Goal: Task Accomplishment & Management: Manage account settings

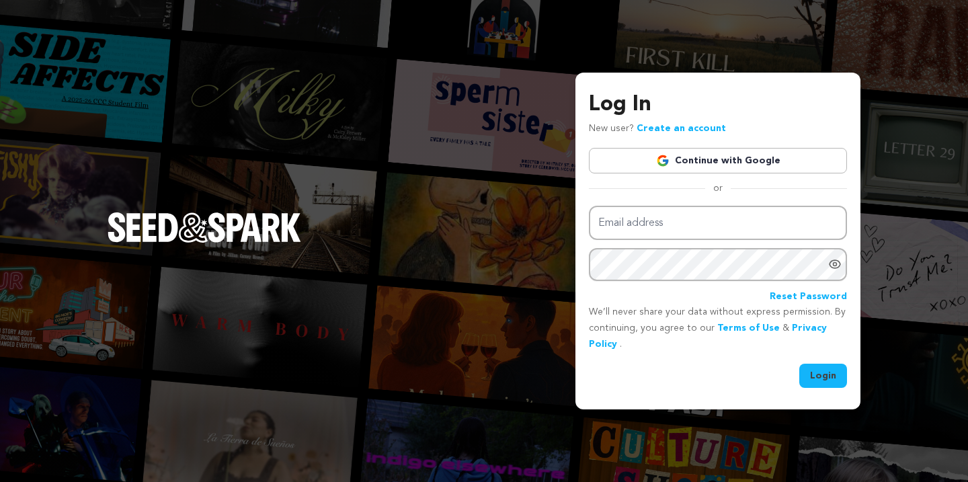
click at [742, 159] on link "Continue with Google" at bounding box center [718, 161] width 258 height 26
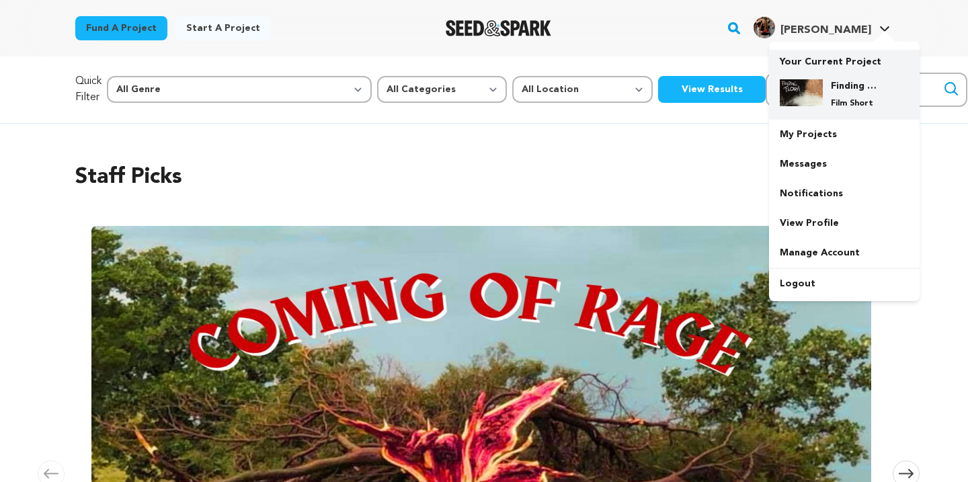
click at [849, 85] on h4 "Finding Flora" at bounding box center [855, 85] width 48 height 13
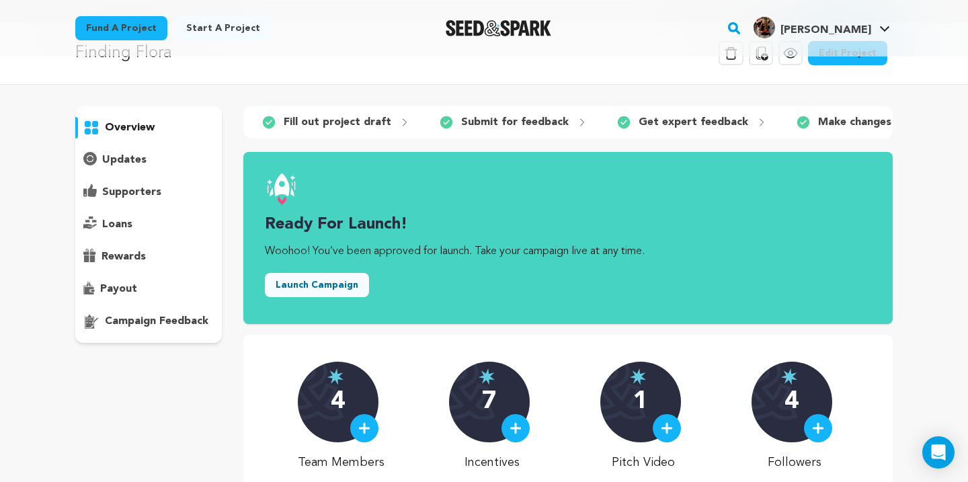
scroll to position [104, 0]
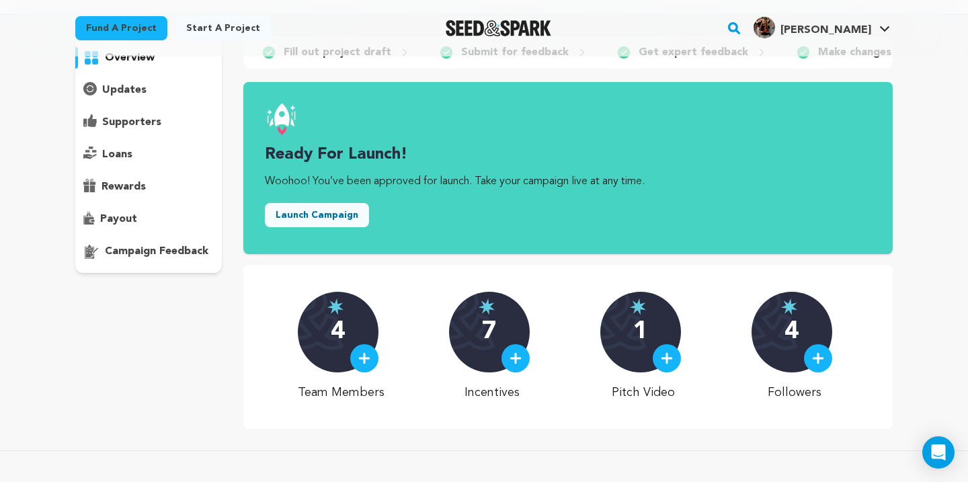
click at [365, 332] on div "4" at bounding box center [338, 332] width 81 height 81
click at [369, 356] on img at bounding box center [364, 358] width 12 height 12
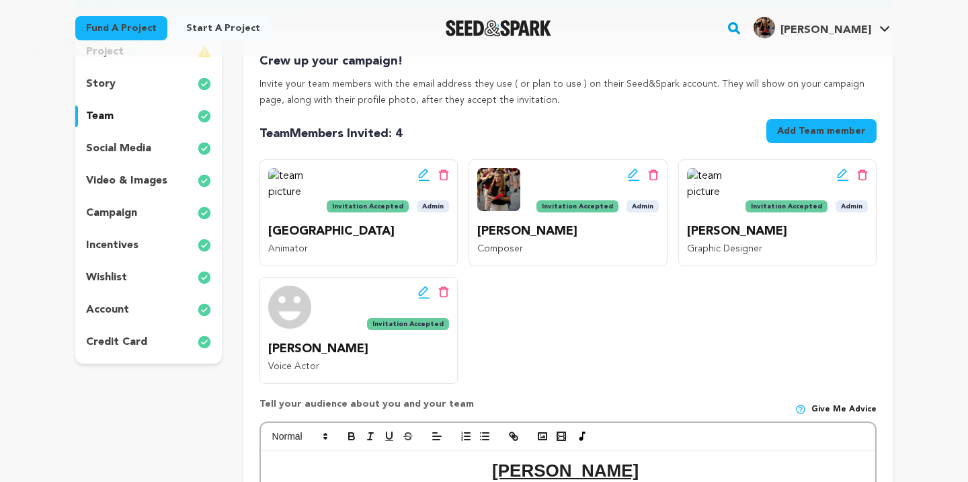
scroll to position [203, 0]
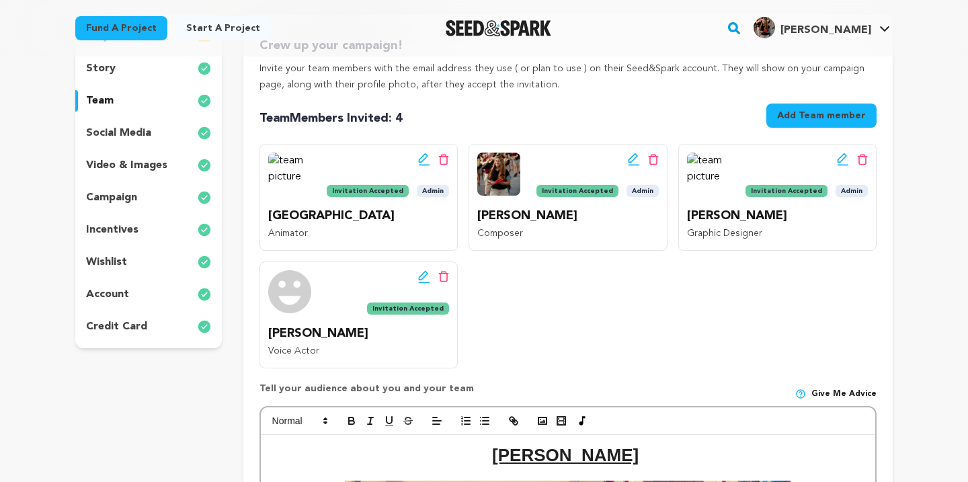
click at [632, 157] on icon at bounding box center [632, 157] width 9 height 9
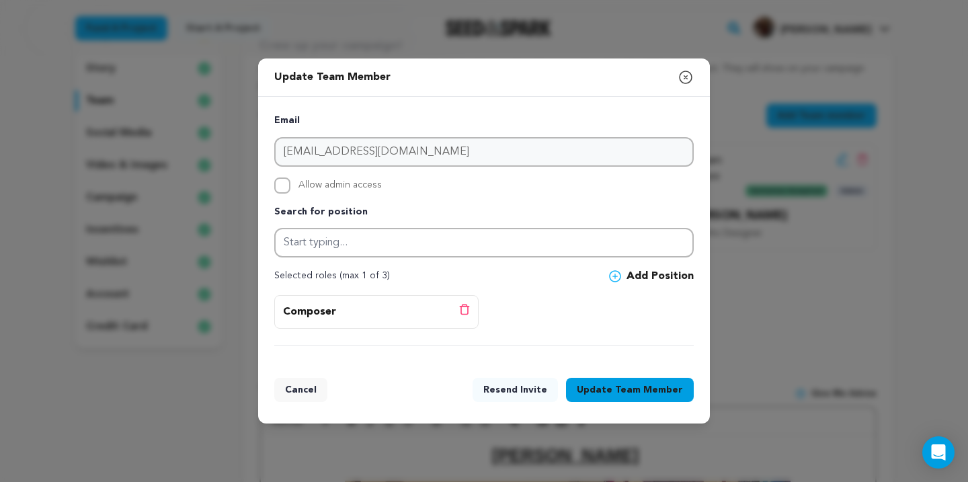
click at [686, 77] on icon "button" at bounding box center [686, 77] width 12 height 12
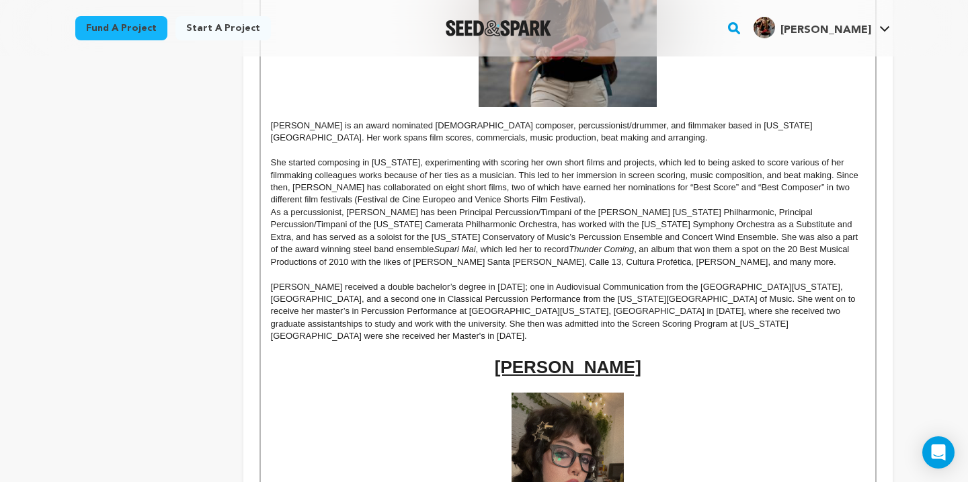
scroll to position [1522, 0]
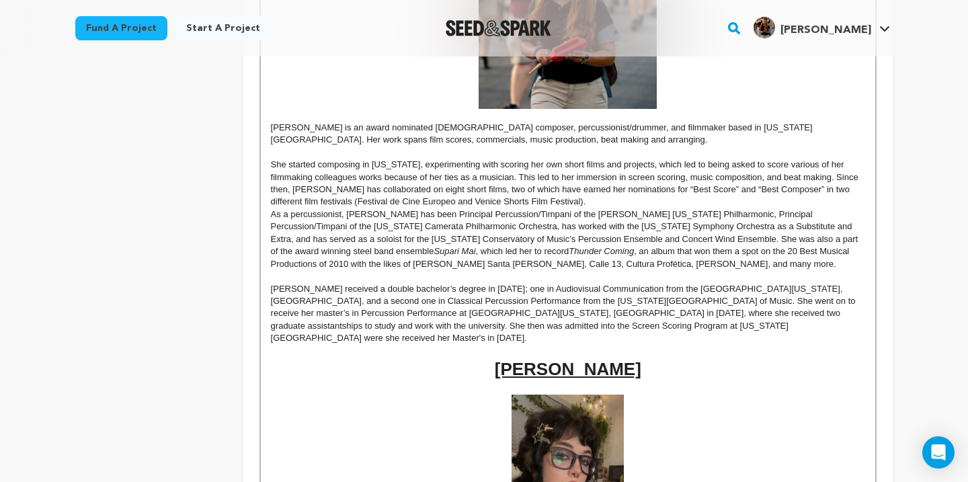
click at [604, 311] on p "Camilla received a double bachelor’s degree in 2019; one in Audiovisual Communi…" at bounding box center [568, 314] width 594 height 62
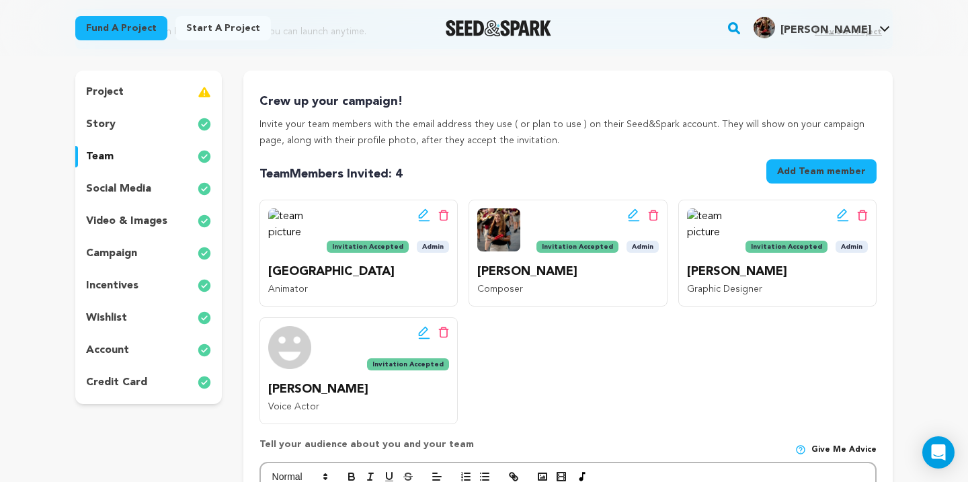
scroll to position [153, 0]
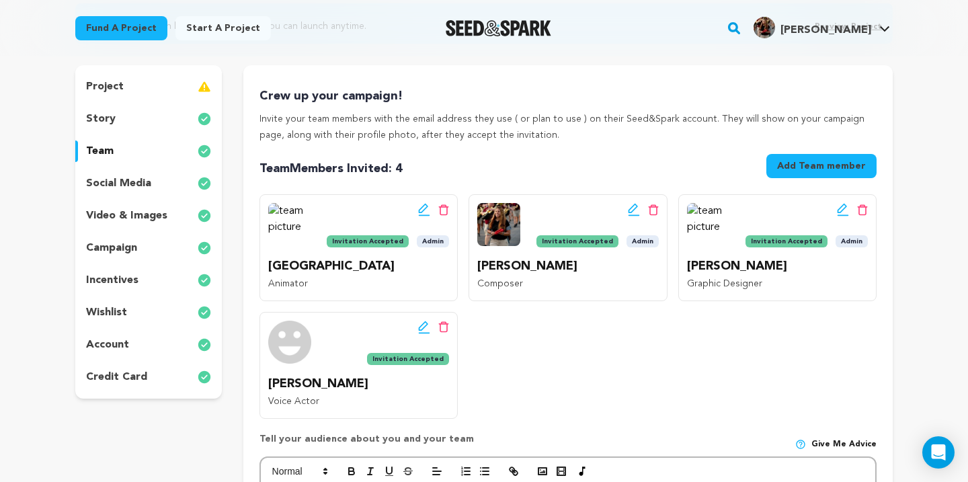
click at [130, 116] on div "story" at bounding box center [148, 119] width 147 height 22
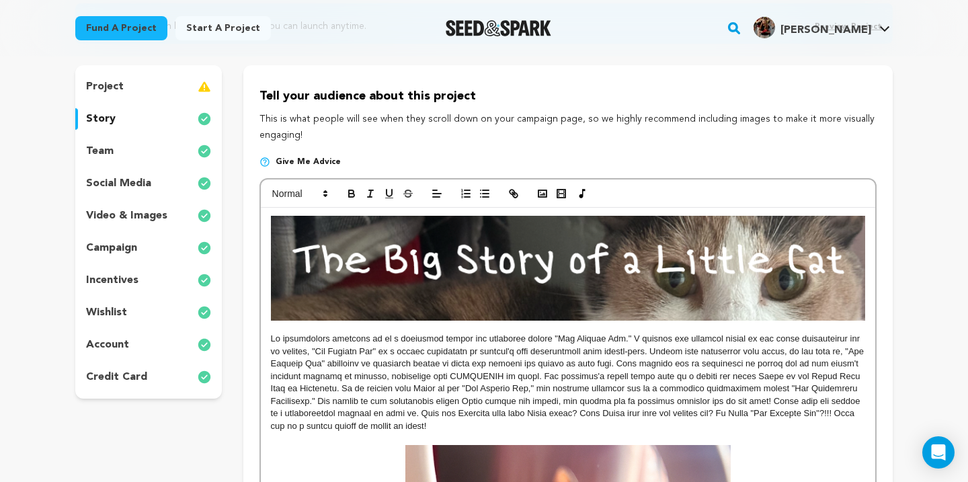
click at [123, 141] on div "team" at bounding box center [148, 152] width 147 height 22
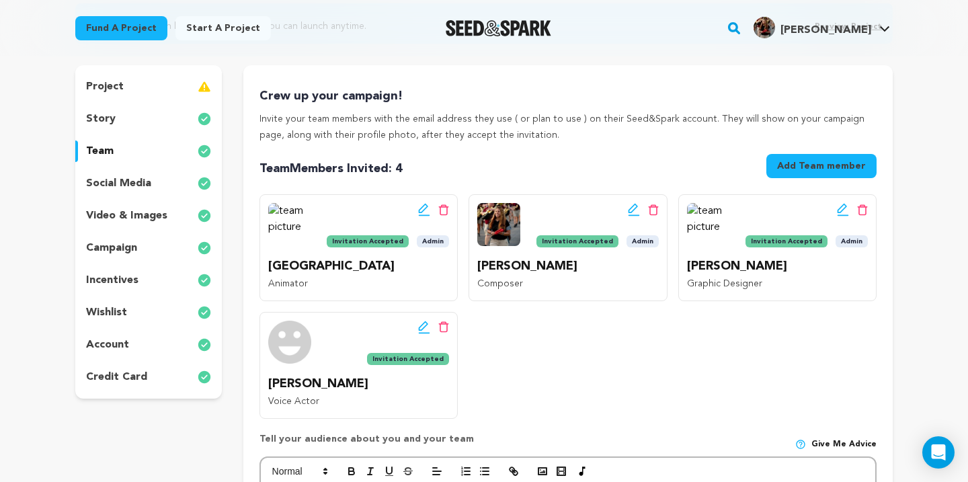
click at [497, 224] on img at bounding box center [498, 224] width 43 height 43
click at [509, 274] on p "Camila María Bermúdez Ortiz" at bounding box center [567, 267] width 181 height 20
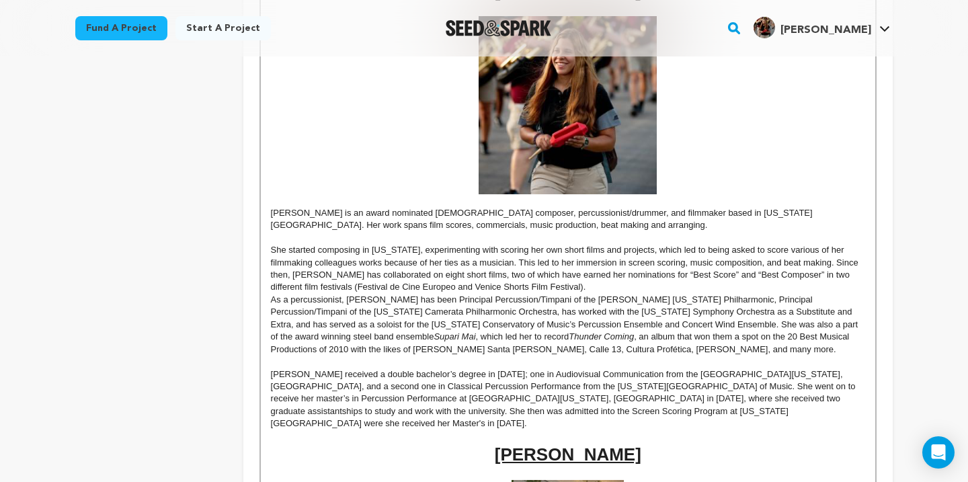
scroll to position [1439, 0]
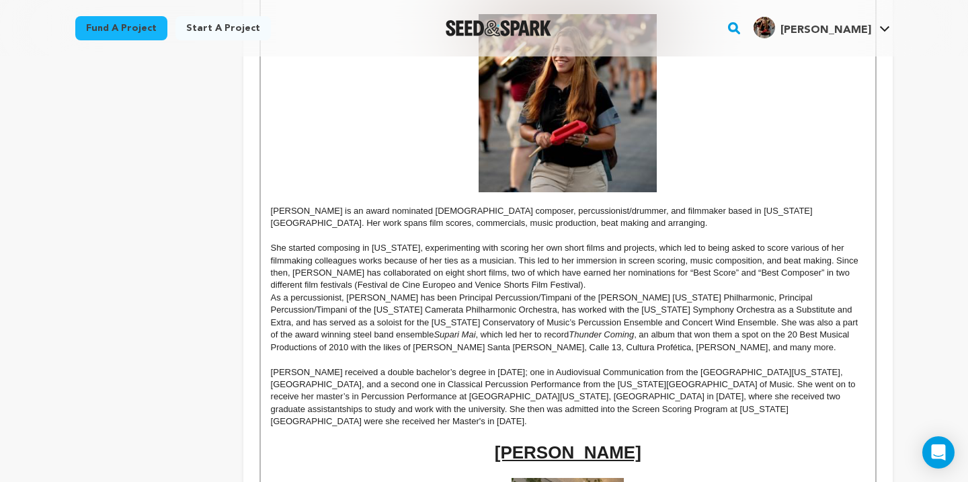
click at [592, 374] on p "Camilla received a double bachelor’s degree in 2019; one in Audiovisual Communi…" at bounding box center [568, 398] width 594 height 62
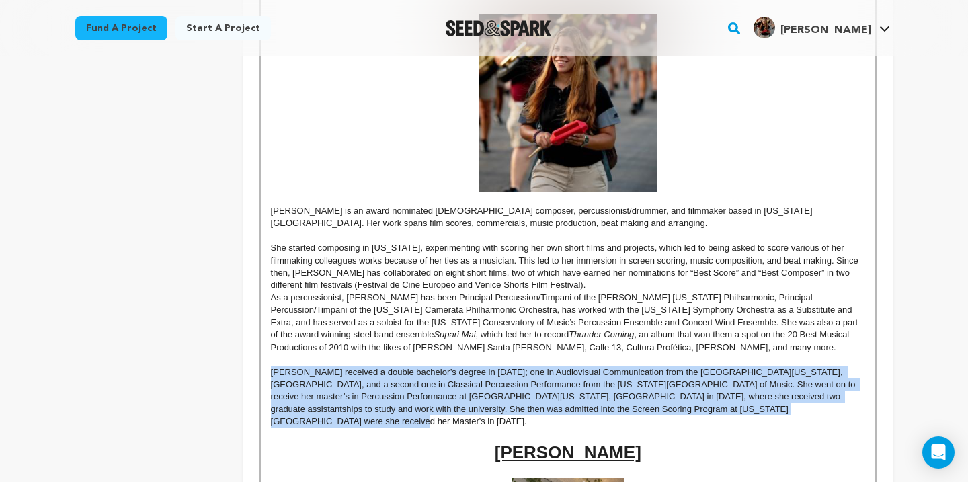
drag, startPoint x: 761, startPoint y: 412, endPoint x: 255, endPoint y: 373, distance: 507.9
click at [255, 373] on div "Crew up your campaign! Invite your team members with the email address they use…" at bounding box center [568, 150] width 650 height 2742
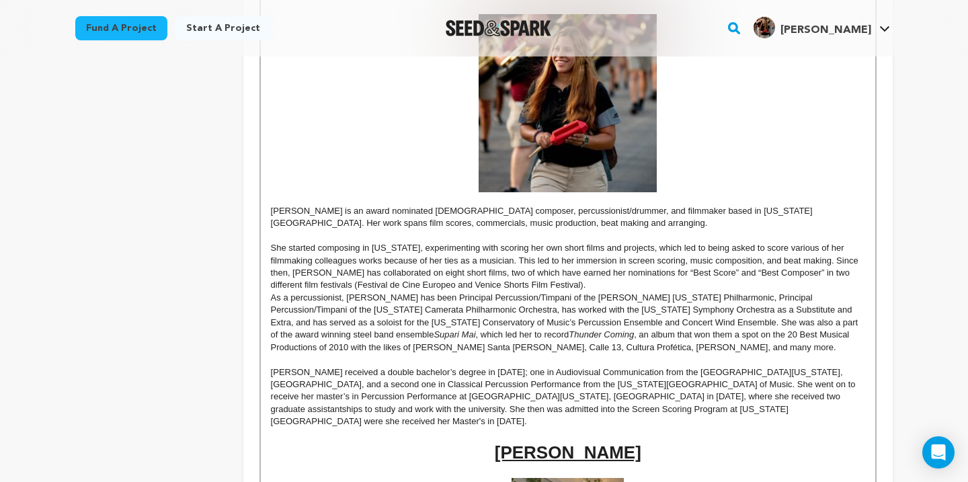
click at [645, 346] on p "As a percussionist, Camila has been Principal Percussion/Timpani of the Arturo …" at bounding box center [568, 323] width 594 height 62
click at [400, 272] on p "She started composing in Puerto Rico, experimenting with scoring her own short …" at bounding box center [568, 267] width 594 height 50
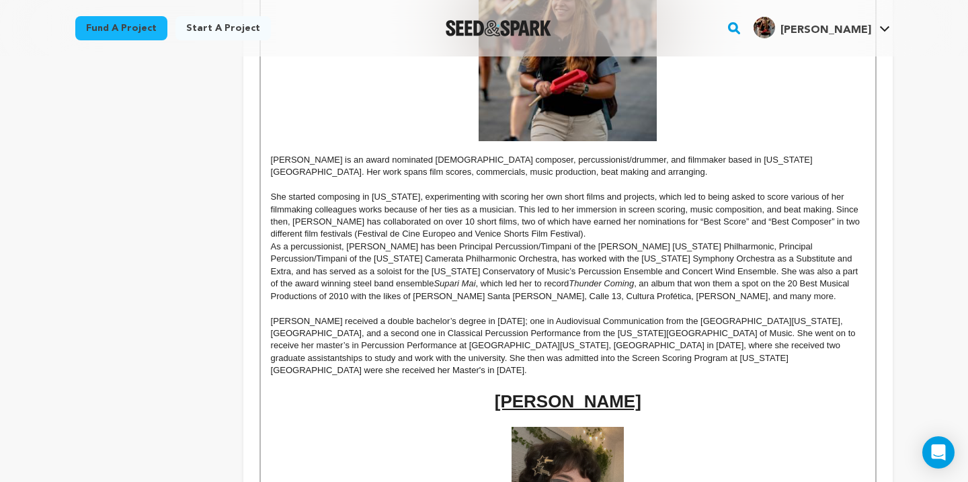
scroll to position [1495, 0]
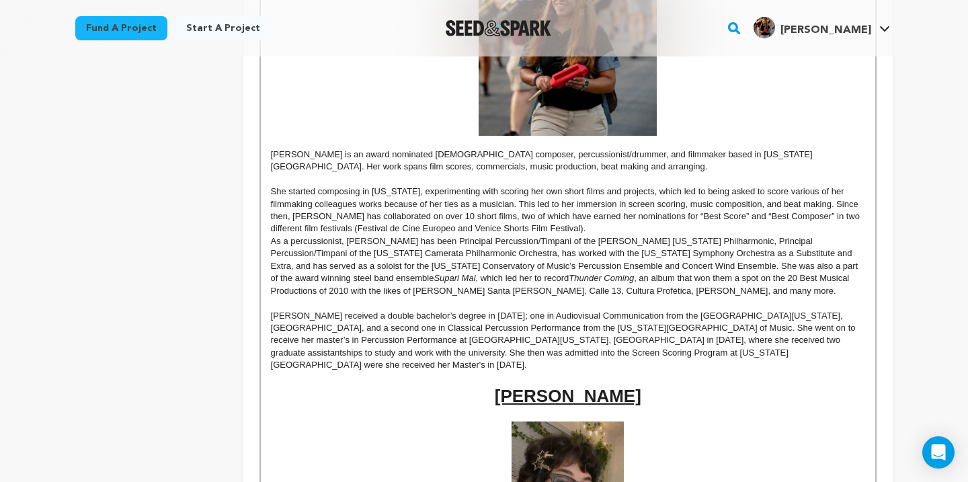
click at [541, 231] on p "She started composing in Puerto Rico, experimenting with scoring her own short …" at bounding box center [568, 211] width 594 height 50
click at [391, 168] on p "Camila María Bermúdez Ortiz is an award nominated Puerto Rican composer, percus…" at bounding box center [568, 161] width 594 height 25
click at [552, 167] on p "Camila María Bermúdez Ortiz is an award nominated Puerto Rican composer, percus…" at bounding box center [568, 161] width 594 height 25
click at [533, 170] on p "Camila María Bermúdez Ortiz is an award nominated Puerto Rican composer, percus…" at bounding box center [568, 161] width 594 height 25
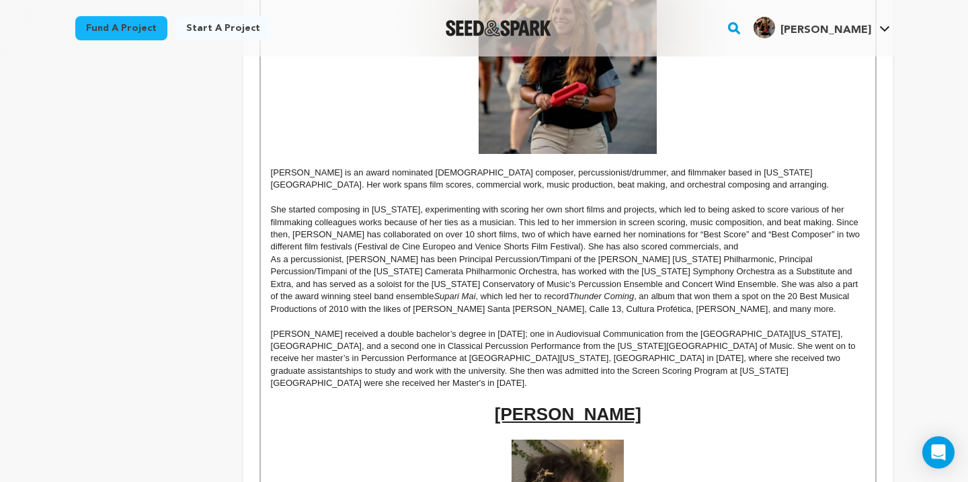
scroll to position [1480, 0]
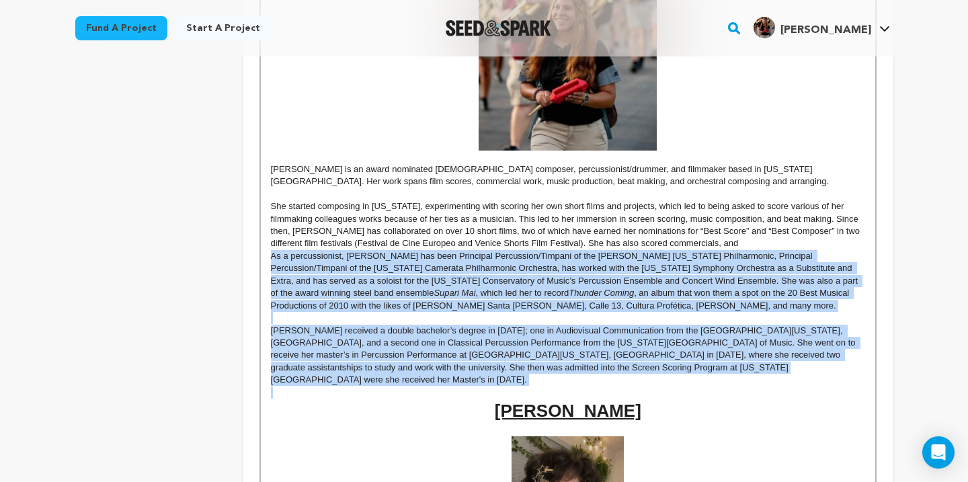
drag, startPoint x: 773, startPoint y: 379, endPoint x: 258, endPoint y: 258, distance: 529.2
click at [258, 258] on div "Crew up your campaign! Invite your team members with the email address they use…" at bounding box center [568, 109] width 650 height 2742
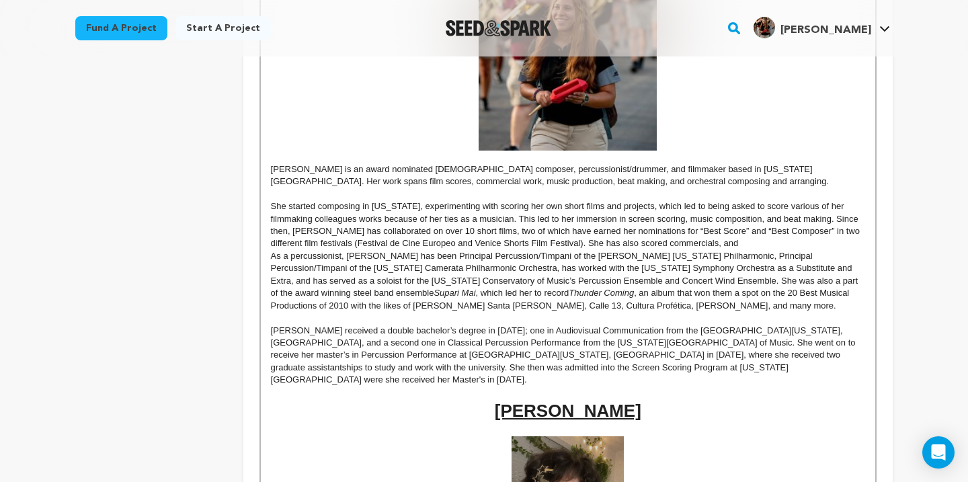
click at [648, 317] on p at bounding box center [568, 318] width 594 height 12
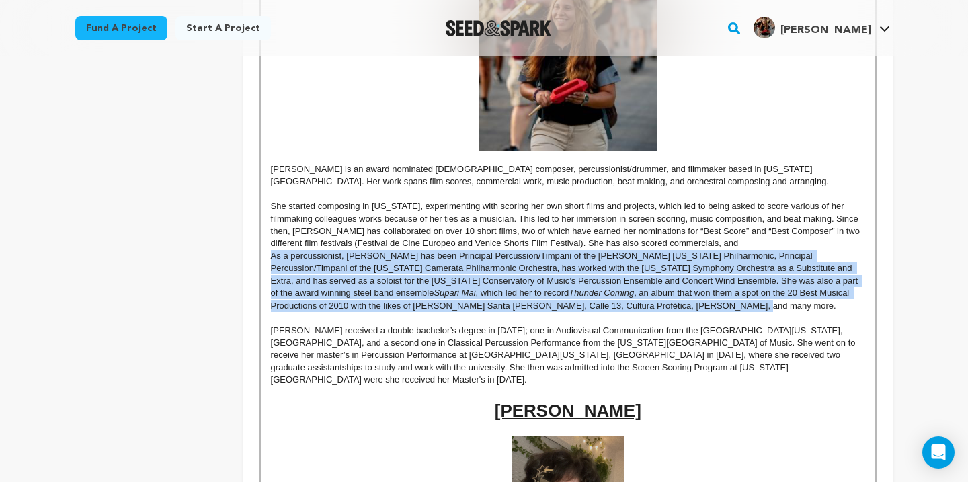
drag, startPoint x: 626, startPoint y: 305, endPoint x: 262, endPoint y: 254, distance: 367.5
click at [262, 254] on div "Marlon Aguilar Galdamez I, Marlon, am a writer, director, producer , and author…" at bounding box center [568, 287] width 615 height 2258
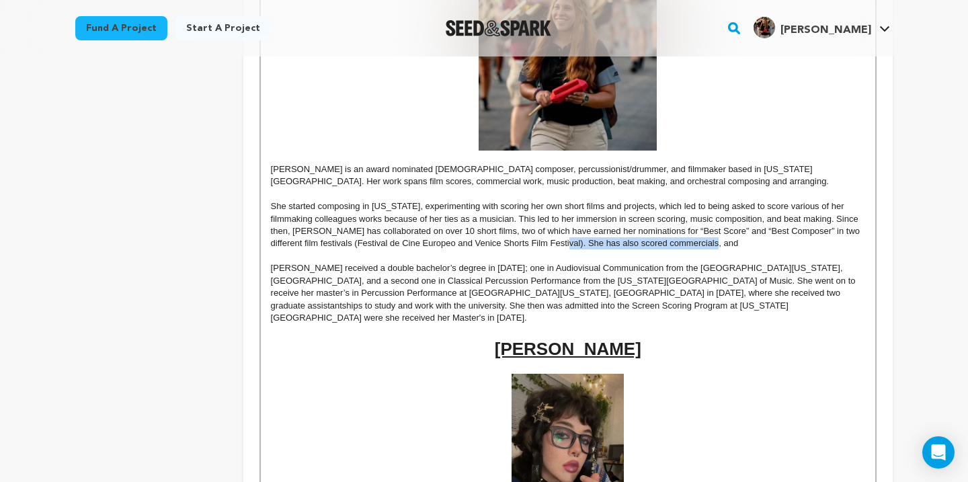
drag, startPoint x: 699, startPoint y: 245, endPoint x: 539, endPoint y: 243, distance: 159.4
click at [539, 243] on p "She started composing in Puerto Rico, experimenting with scoring her own short …" at bounding box center [568, 225] width 594 height 50
drag, startPoint x: 358, startPoint y: 219, endPoint x: 268, endPoint y: 222, distance: 90.8
click at [268, 222] on div "Marlon Aguilar Galdamez I, Marlon, am a writer, director, producer , and author…" at bounding box center [568, 256] width 615 height 2196
click at [387, 217] on p "She started composing in Puerto Rico, experimenting with scoring her own short …" at bounding box center [568, 225] width 594 height 50
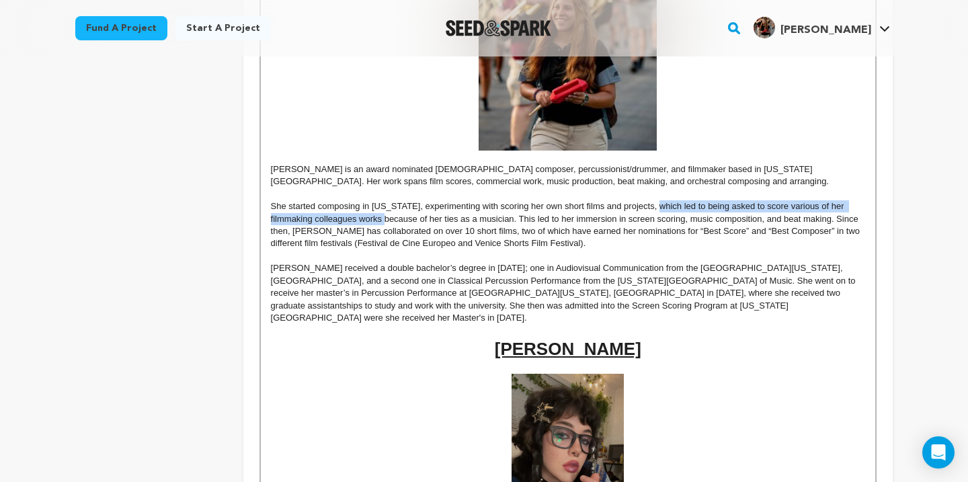
drag, startPoint x: 382, startPoint y: 220, endPoint x: 653, endPoint y: 204, distance: 271.5
click at [653, 204] on p "She started composing in Puerto Rico, experimenting with scoring her own short …" at bounding box center [568, 225] width 594 height 50
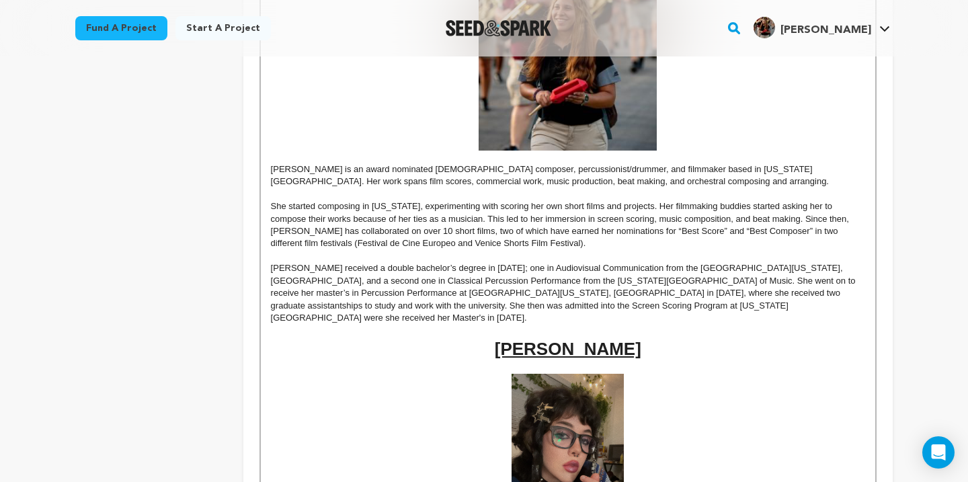
click at [483, 220] on p "She started composing in Puerto Rico, experimenting with scoring her own short …" at bounding box center [568, 225] width 594 height 50
drag, startPoint x: 740, startPoint y: 218, endPoint x: 642, endPoint y: 217, distance: 98.9
click at [642, 217] on p "She started composing in Puerto Rico, experimenting with scoring her own short …" at bounding box center [568, 225] width 594 height 50
drag, startPoint x: 430, startPoint y: 232, endPoint x: 340, endPoint y: 232, distance: 89.4
click at [340, 232] on p "She started composing in Puerto Rico, experimenting with scoring her own short …" at bounding box center [568, 225] width 594 height 50
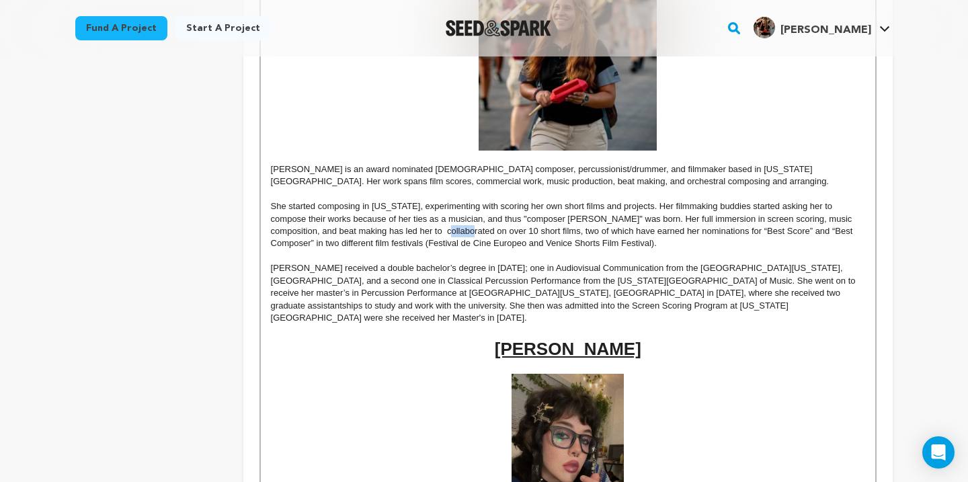
drag, startPoint x: 445, startPoint y: 233, endPoint x: 421, endPoint y: 233, distance: 23.5
click at [421, 233] on p "She started composing in Puerto Rico, experimenting with scoring her own short …" at bounding box center [568, 225] width 594 height 50
click at [528, 233] on p "She started composing in Puerto Rico, experimenting with scoring her own short …" at bounding box center [568, 225] width 594 height 50
click at [670, 221] on p "She started composing in Puerto Rico, experimenting with scoring her own short …" at bounding box center [568, 225] width 594 height 50
click at [508, 230] on p "She started composing in Puerto Rico, experimenting with scoring her own short …" at bounding box center [568, 225] width 594 height 50
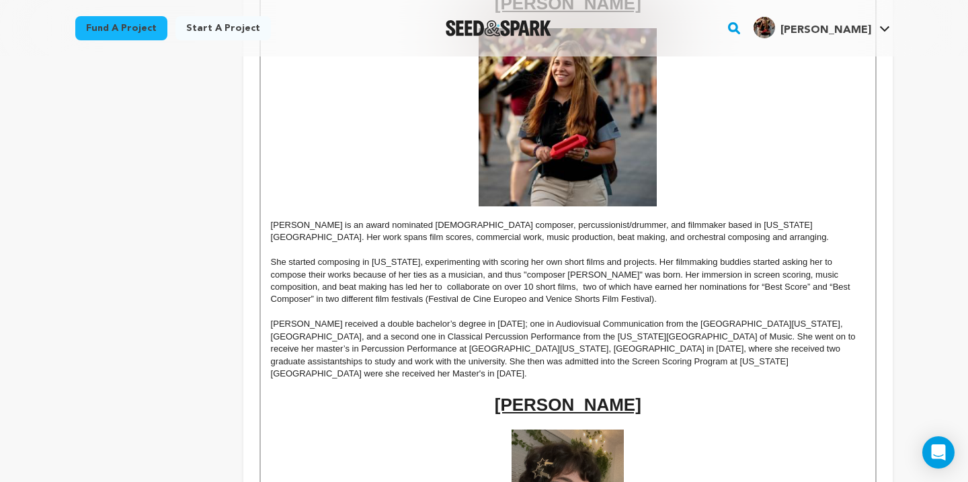
scroll to position [1452, 0]
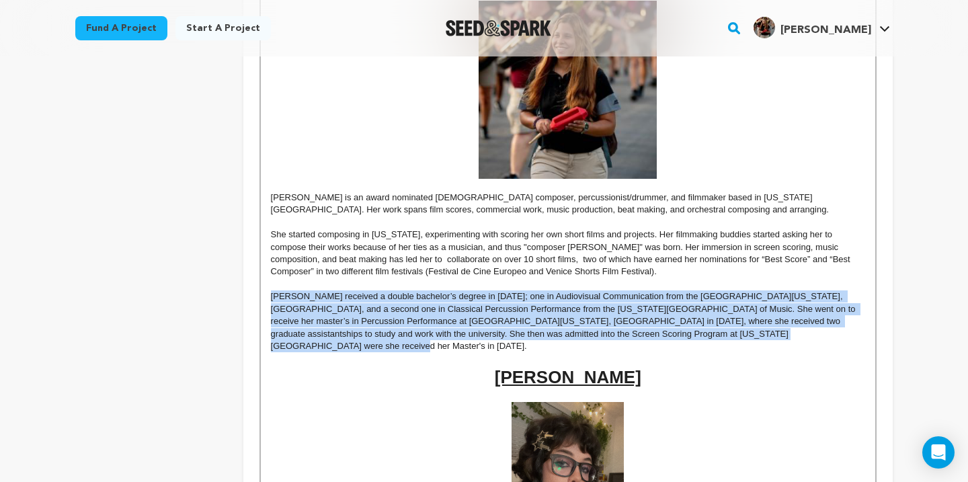
drag, startPoint x: 771, startPoint y: 337, endPoint x: 250, endPoint y: 299, distance: 522.6
click at [250, 299] on div "Crew up your campaign! Invite your team members with the email address they use…" at bounding box center [568, 106] width 650 height 2680
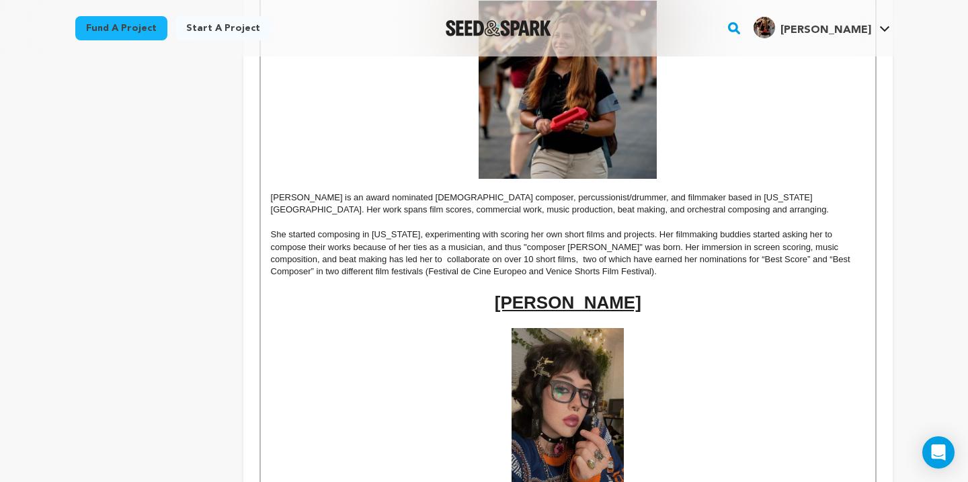
click at [271, 232] on p "She started composing in Puerto Rico, experimenting with scoring her own short …" at bounding box center [568, 254] width 594 height 50
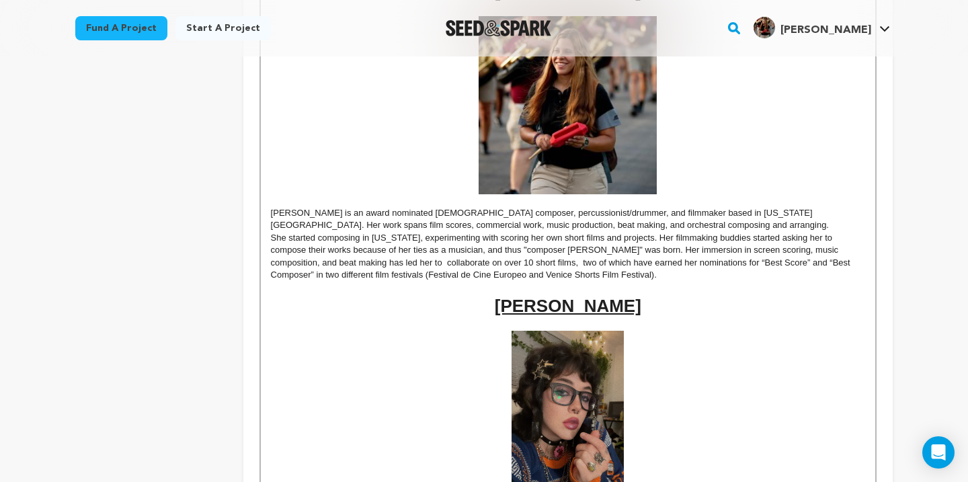
scroll to position [1422, 0]
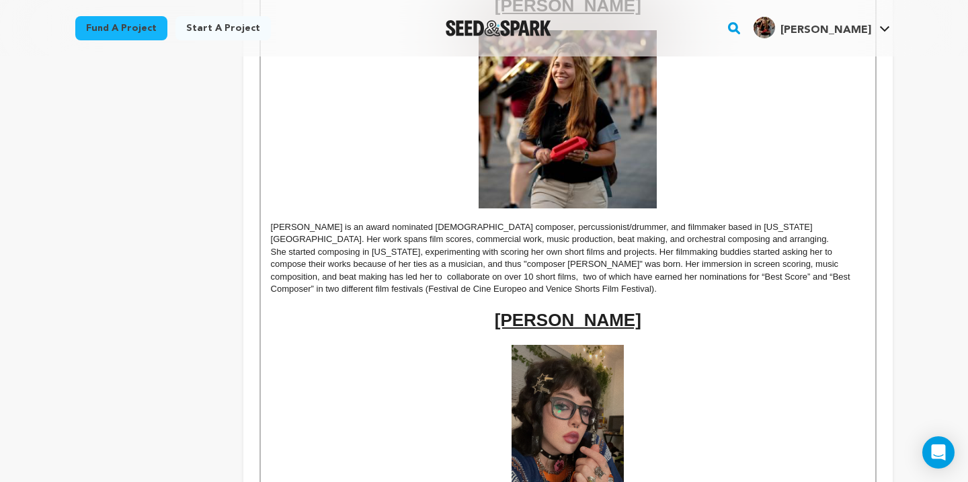
click at [379, 276] on p "She started composing in Puerto Rico, experimenting with scoring her own short …" at bounding box center [568, 271] width 594 height 50
click at [512, 276] on p "She started composing in Puerto Rico, experimenting with scoring her own short …" at bounding box center [568, 271] width 594 height 50
click at [418, 278] on p "She started composing in Puerto Rico, experimenting with scoring her own short …" at bounding box center [568, 271] width 594 height 50
click at [432, 279] on p "She started composing in Puerto Rico, experimenting with scoring her own short …" at bounding box center [568, 271] width 594 height 50
drag, startPoint x: 702, startPoint y: 277, endPoint x: 621, endPoint y: 279, distance: 81.4
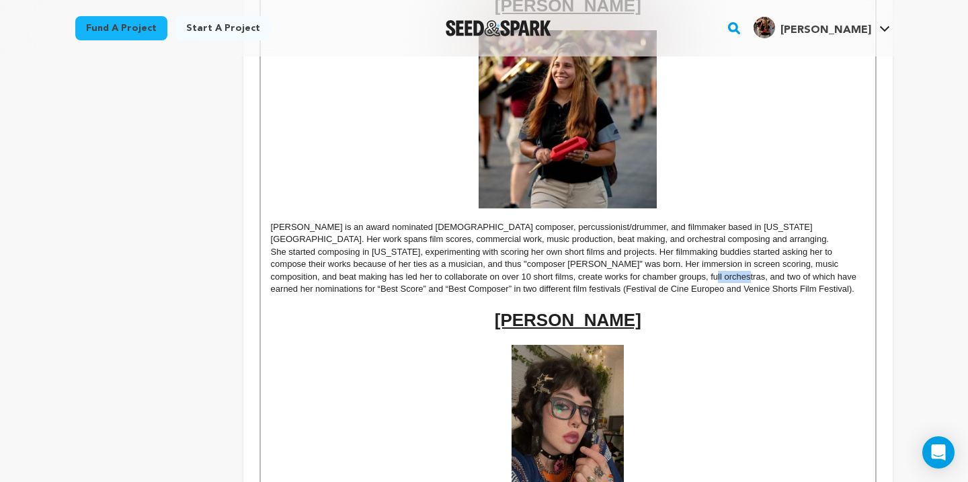
click at [641, 280] on p "She started composing in Puerto Rico, experimenting with scoring her own short …" at bounding box center [568, 271] width 594 height 50
click at [603, 277] on p "She started composing in Puerto Rico, experimenting with scoring her own short …" at bounding box center [568, 271] width 594 height 50
drag, startPoint x: 701, startPoint y: 278, endPoint x: 510, endPoint y: 277, distance: 191.0
click at [510, 277] on p "She started composing in Puerto Rico, experimenting with scoring her own short …" at bounding box center [568, 271] width 594 height 50
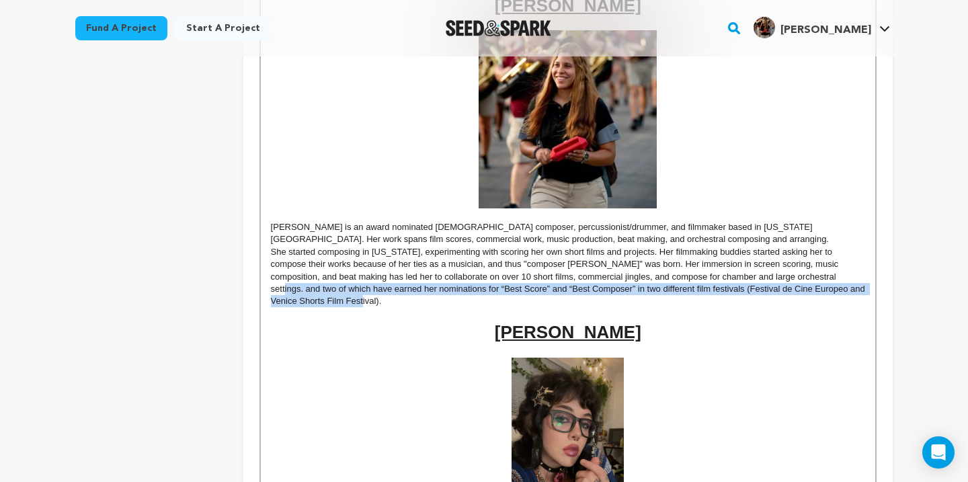
drag, startPoint x: 313, startPoint y: 305, endPoint x: 808, endPoint y: 274, distance: 495.9
click at [808, 274] on p "She started composing in Puerto Rico, experimenting with scoring her own short …" at bounding box center [568, 277] width 594 height 62
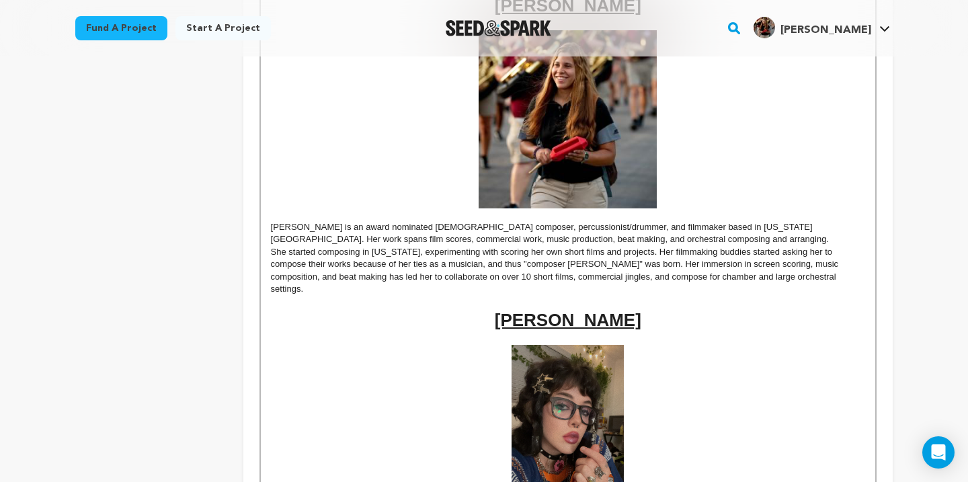
click at [585, 277] on p "She started composing in Puerto Rico, experimenting with scoring her own short …" at bounding box center [568, 271] width 594 height 50
click at [420, 274] on p "She started composing in Puerto Rico, experimenting with scoring her own short …" at bounding box center [568, 271] width 594 height 50
click at [586, 277] on p "She started composing in Puerto Rico, experimenting with scoring her own short …" at bounding box center [568, 271] width 594 height 50
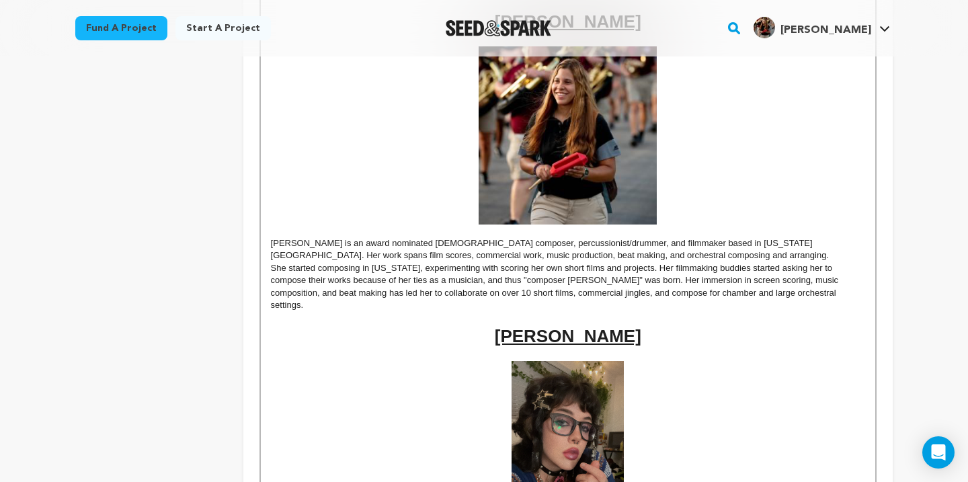
scroll to position [1407, 0]
click at [810, 297] on p "She started composing in Puerto Rico, experimenting with scoring her own short …" at bounding box center [568, 287] width 594 height 50
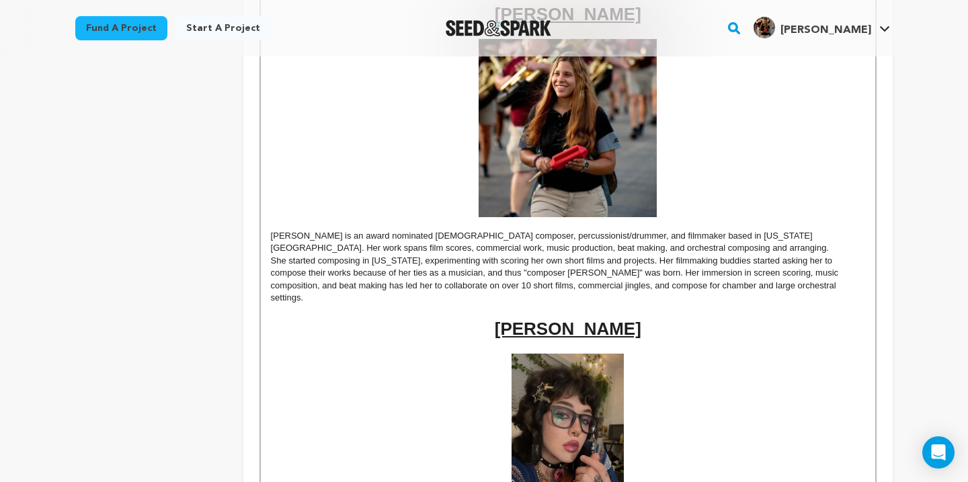
scroll to position [1412, 0]
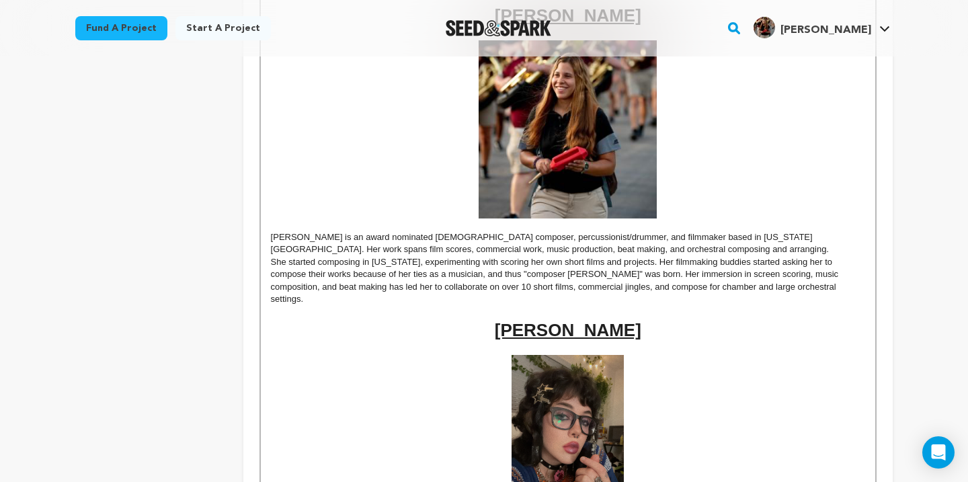
click at [419, 291] on p "She started composing in Puerto Rico, experimenting with scoring her own short …" at bounding box center [568, 281] width 594 height 50
click at [556, 286] on p "She started composing in Puerto Rico, experimenting with scoring her own short …" at bounding box center [568, 281] width 594 height 50
click at [357, 304] on p "She started composing in Puerto Rico, experimenting with scoring her own short …" at bounding box center [568, 281] width 594 height 50
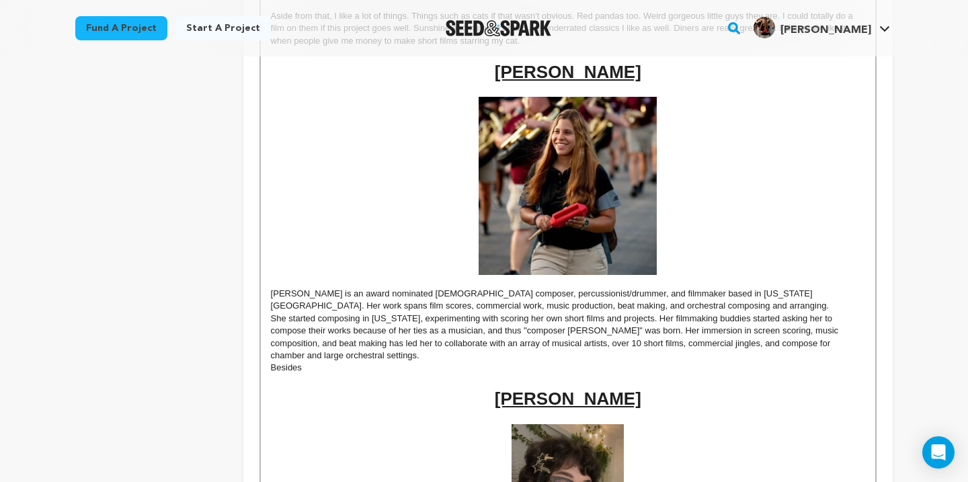
scroll to position [1359, 0]
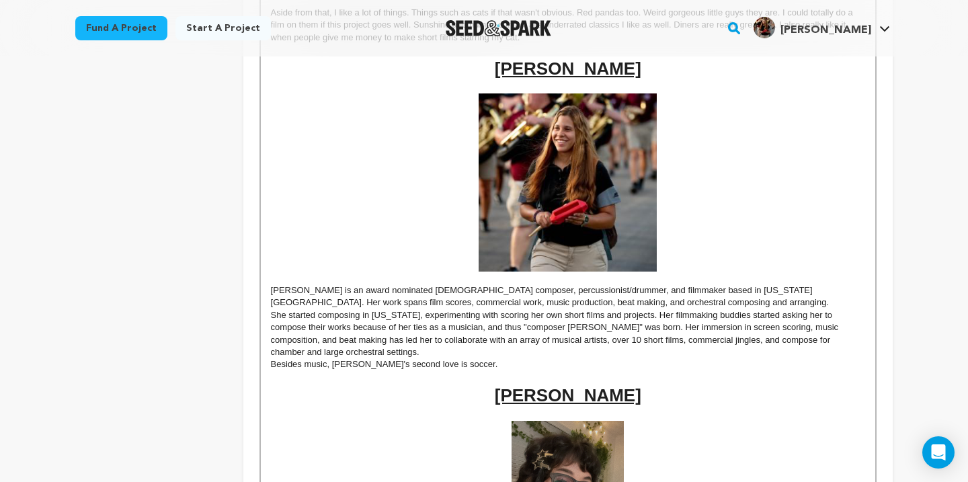
click at [425, 361] on p "Besides music, Camila's second love is soccer." at bounding box center [568, 364] width 594 height 12
click at [465, 367] on p "Besides music, Camila's second love is soccer." at bounding box center [568, 364] width 594 height 12
click at [422, 365] on p "Besides music, Camila's second love is soccer. It's her escape from musical not…" at bounding box center [568, 364] width 594 height 12
click at [761, 370] on p "Besides music, Camila's second love is sports, specifically soccer. It's her es…" at bounding box center [568, 364] width 594 height 12
drag, startPoint x: 498, startPoint y: 366, endPoint x: 416, endPoint y: 360, distance: 82.2
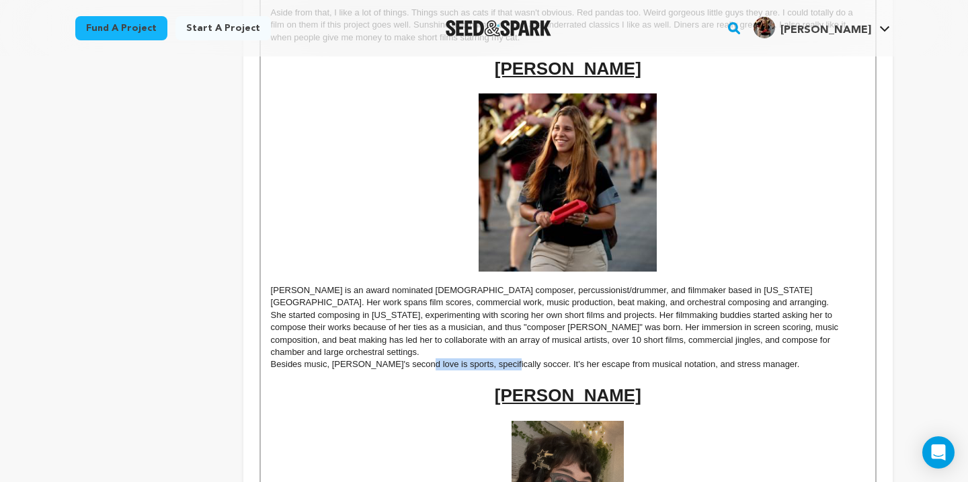
click at [416, 360] on p "Besides music, Camila's second love is sports, specifically soccer. It's her es…" at bounding box center [568, 364] width 594 height 12
drag, startPoint x: 684, startPoint y: 367, endPoint x: 603, endPoint y: 362, distance: 80.8
click at [603, 362] on p "Besides music, Camila's second love is soccer. It's her escape from musical not…" at bounding box center [568, 364] width 594 height 12
click at [484, 360] on p "Besides music, Camila's second love is soccer. It's her escape from musical not…" at bounding box center [568, 364] width 594 height 12
click at [607, 369] on p "Besides music, Camila's second love is soccer. It's her escape from musical not…" at bounding box center [568, 364] width 594 height 12
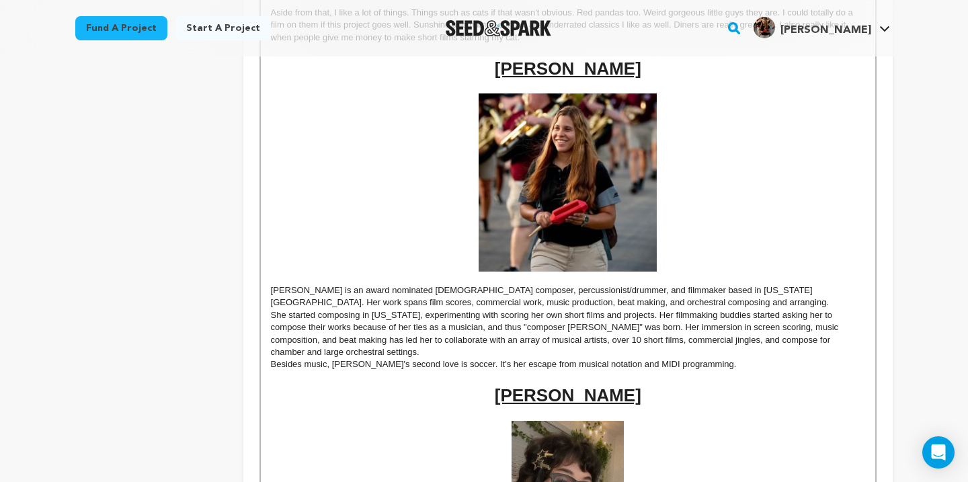
click at [428, 363] on p "Besides music, Camila's second love is soccer. It's her escape from musical not…" at bounding box center [568, 364] width 594 height 12
click at [617, 363] on p "Besides music, Camila's second love is soccer. It's her escape from musical not…" at bounding box center [568, 364] width 594 height 12
click at [757, 365] on p "Besides music, Camila's second love is soccer. It's her escape from musical not…" at bounding box center [568, 364] width 594 height 12
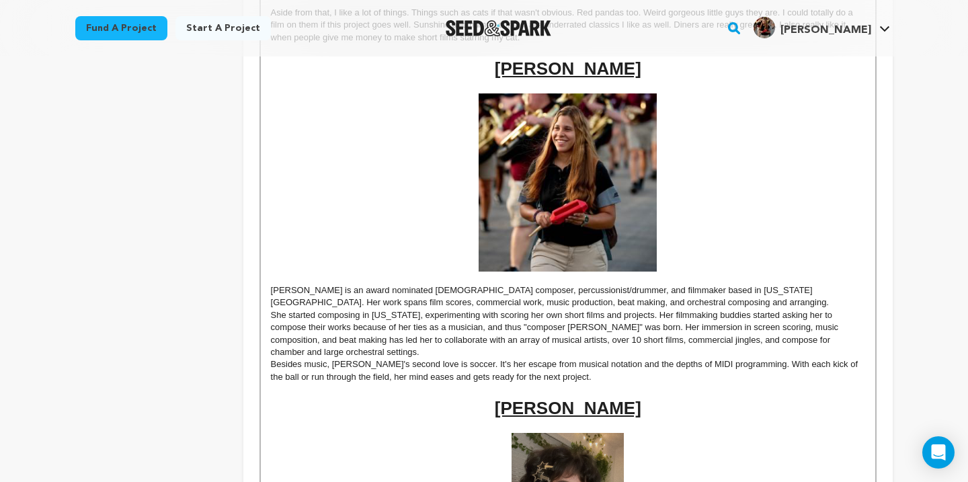
click at [808, 366] on p "Besides music, Camila's second love is soccer. It's her escape from musical not…" at bounding box center [568, 370] width 594 height 25
click at [810, 366] on p "Besides music, Camila's second love is soccer. It's her escape from musical not…" at bounding box center [568, 370] width 594 height 25
click at [831, 371] on p "Besides music, Camila's second love is soccer. It's her escape from musical not…" at bounding box center [568, 370] width 594 height 25
drag, startPoint x: 283, startPoint y: 380, endPoint x: 270, endPoint y: 383, distance: 13.1
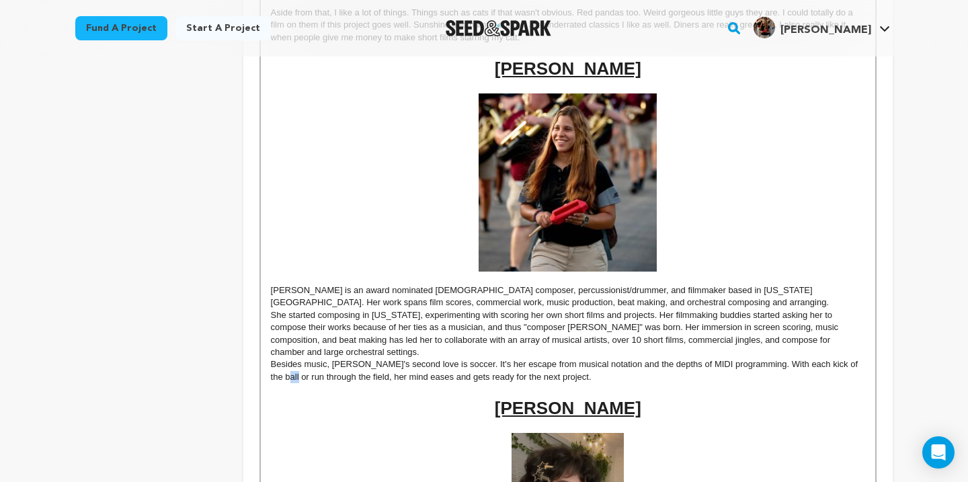
click at [271, 383] on p "Besides music, Camila's second love is soccer. It's her escape from musical not…" at bounding box center [568, 370] width 594 height 25
click at [568, 375] on p "Besides music, Camila's second love is soccer. It's her escape from musical not…" at bounding box center [568, 370] width 594 height 25
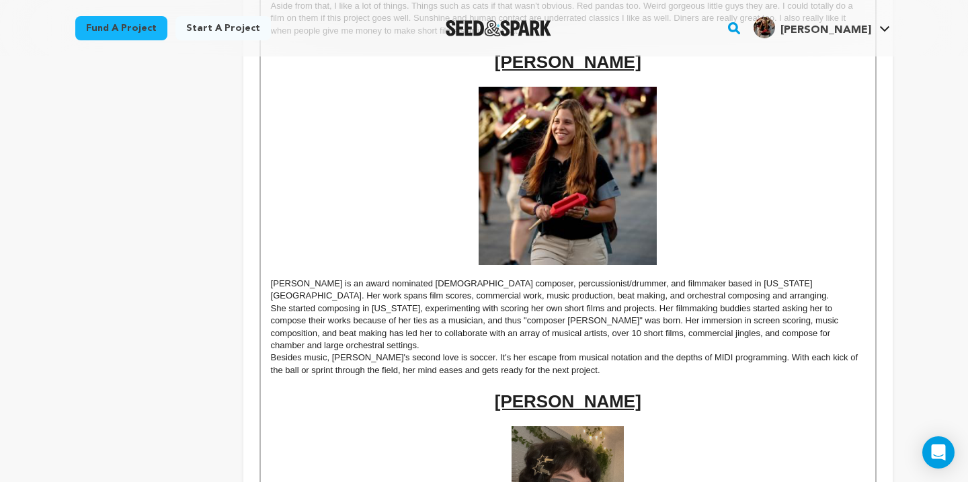
scroll to position [1351, 0]
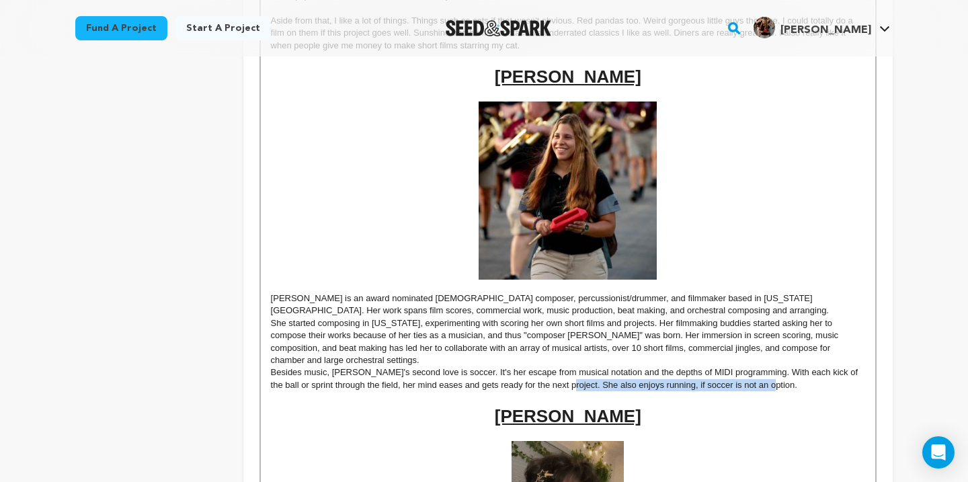
drag, startPoint x: 767, startPoint y: 390, endPoint x: 560, endPoint y: 384, distance: 206.5
click at [560, 384] on p "Besides music, Camila's second love is soccer. It's her escape from musical not…" at bounding box center [568, 379] width 594 height 25
click at [423, 376] on p "Besides music, Camila's second love is soccer. It's her escape from musical not…" at bounding box center [568, 379] width 594 height 25
click at [428, 372] on p "Besides music, Camila's second love are sports, especially soccer. It's her esc…" at bounding box center [568, 379] width 594 height 25
click at [286, 388] on p "Besides music, Camila's second love is sports, especially soccer. It's her esca…" at bounding box center [568, 379] width 594 height 25
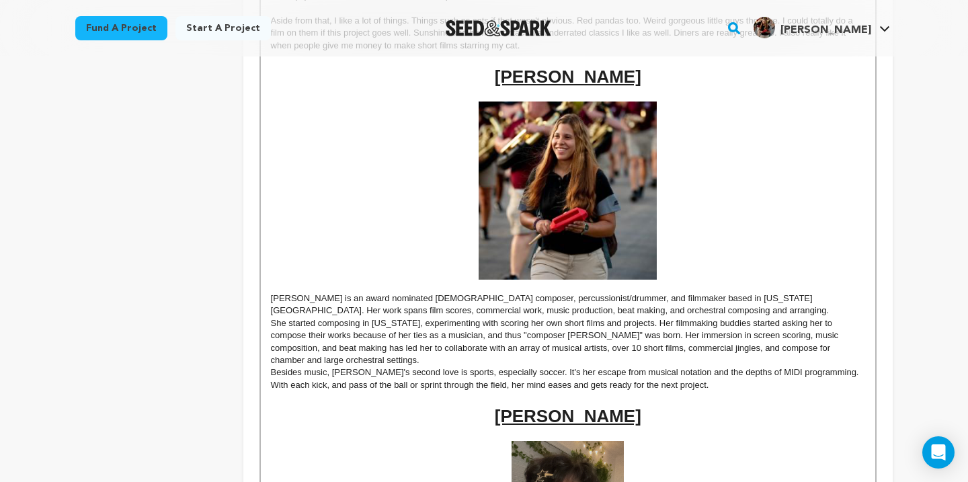
click at [404, 386] on p "Besides music, Camila's second love is sports, especially soccer. It's her esca…" at bounding box center [568, 379] width 594 height 25
click at [432, 384] on p "Besides music, Camila's second love is sports, especially soccer. It's her esca…" at bounding box center [568, 379] width 594 height 25
click at [330, 389] on p "Besides music, Camila's second love is sports, especially soccer. It's her esca…" at bounding box center [568, 379] width 594 height 25
drag, startPoint x: 330, startPoint y: 389, endPoint x: 339, endPoint y: 389, distance: 9.4
click at [339, 389] on p "Besides music, Camila's second love is sports, especially soccer. It's her esca…" at bounding box center [568, 379] width 594 height 25
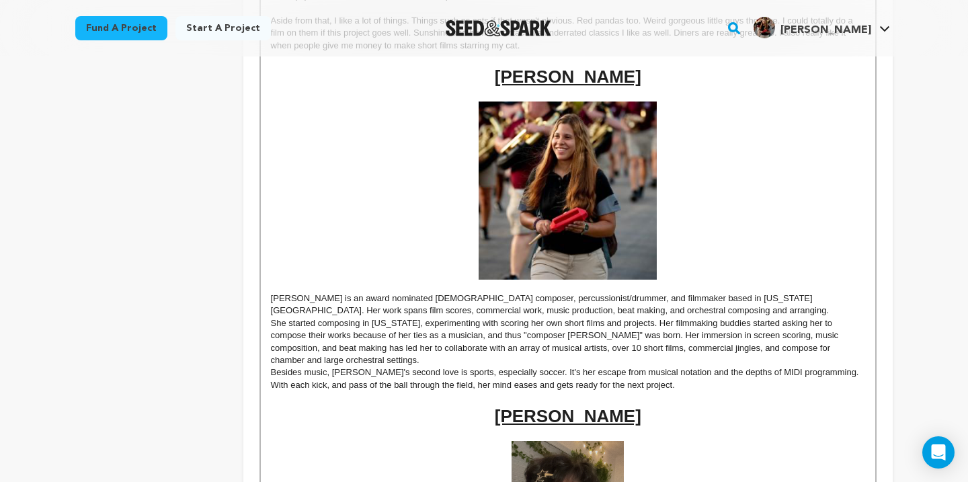
click at [340, 379] on p "Besides music, Camila's second love is sports, especially soccer. It's her esca…" at bounding box center [568, 379] width 594 height 25
drag, startPoint x: 492, startPoint y: 373, endPoint x: 456, endPoint y: 375, distance: 36.4
click at [456, 375] on p "Besides music, Camila's second love is sports, especially soccer. It's her esca…" at bounding box center [568, 379] width 594 height 25
click at [645, 389] on p "Besides music, Camila's second love is sports, specifically soccer. It's her es…" at bounding box center [568, 379] width 594 height 25
click at [934, 341] on div "Back to Project Dashboard Edit Project Launch Campaign Your campaign has been a…" at bounding box center [484, 353] width 968 height 3297
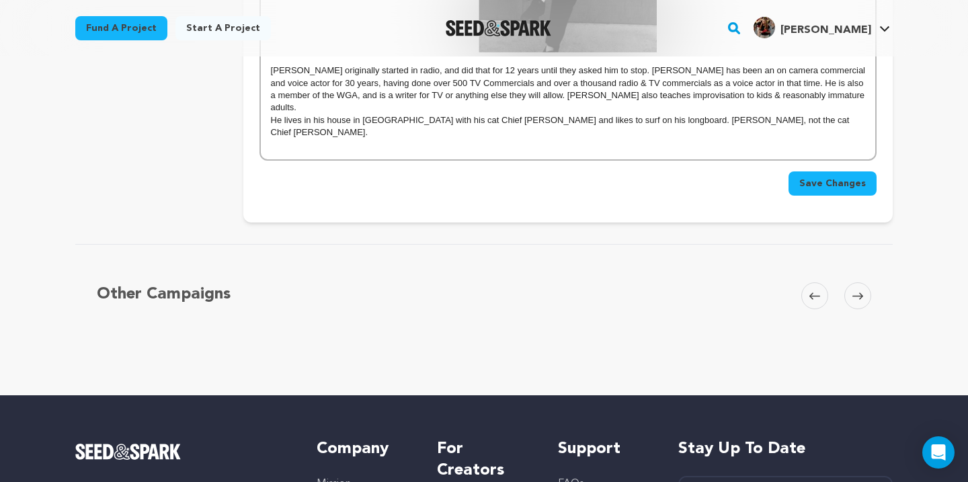
scroll to position [2613, 0]
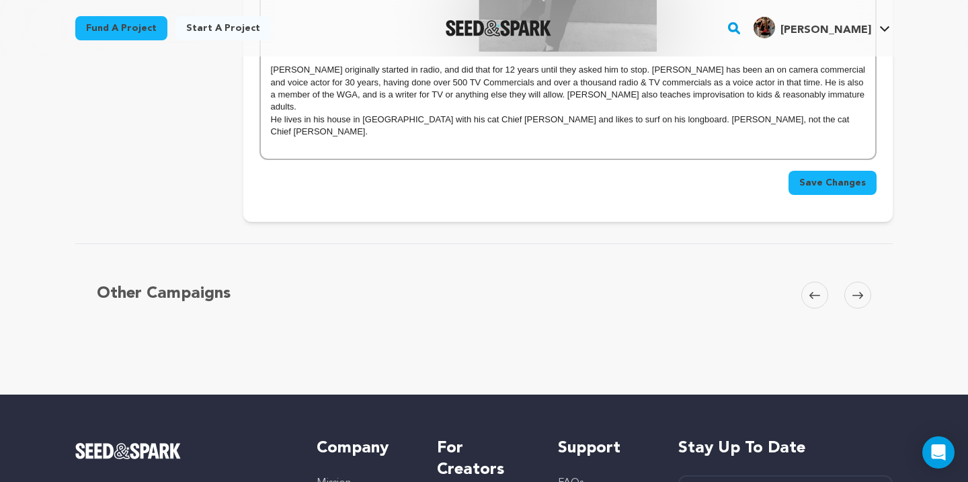
click at [817, 176] on span "Save Changes" at bounding box center [833, 182] width 67 height 13
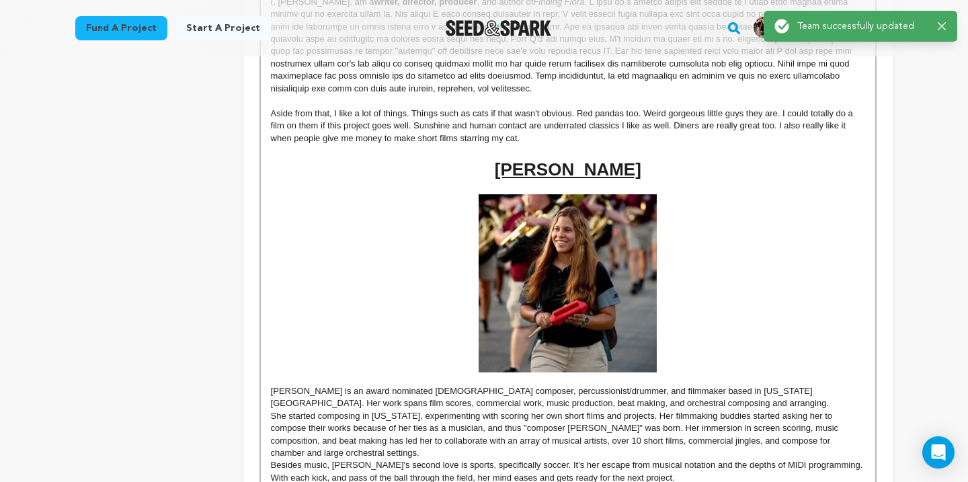
scroll to position [1303, 0]
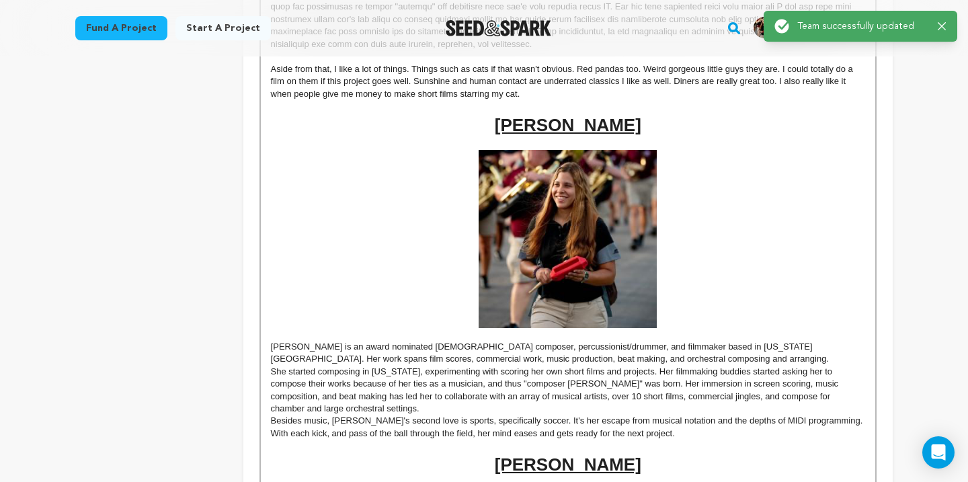
click at [564, 266] on img at bounding box center [568, 239] width 178 height 178
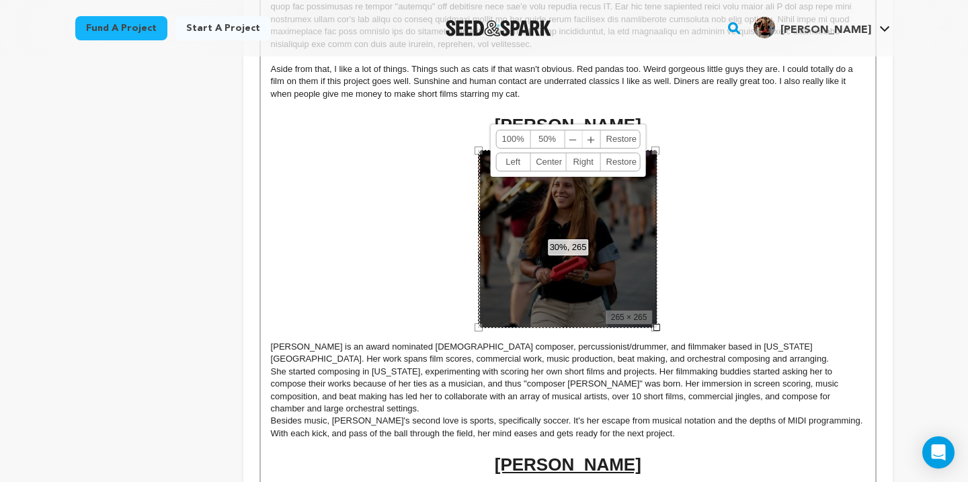
click at [564, 266] on div "30%, 265 100% 50% ﹣ ﹢ Restore Left Center Right Restore" at bounding box center [569, 239] width 178 height 178
click at [746, 229] on p at bounding box center [568, 239] width 594 height 178
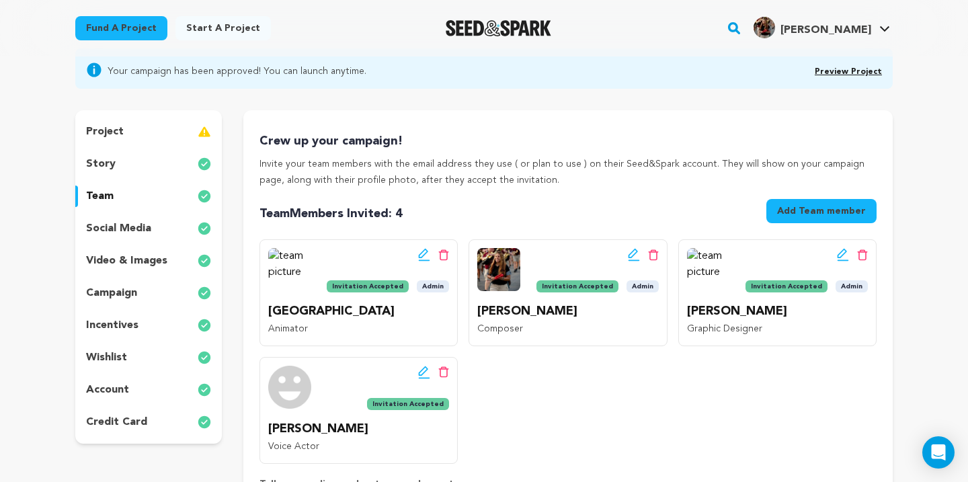
scroll to position [0, 0]
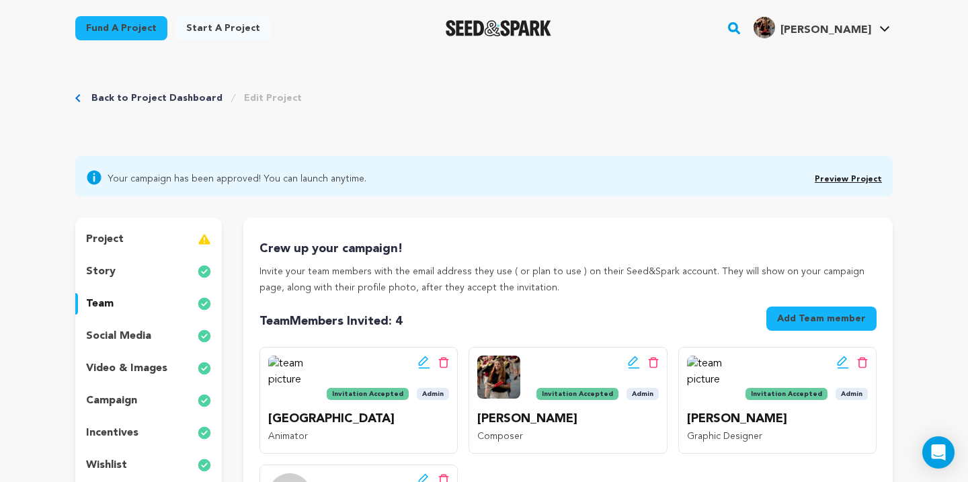
click at [829, 36] on h4 "[PERSON_NAME]" at bounding box center [826, 30] width 91 height 16
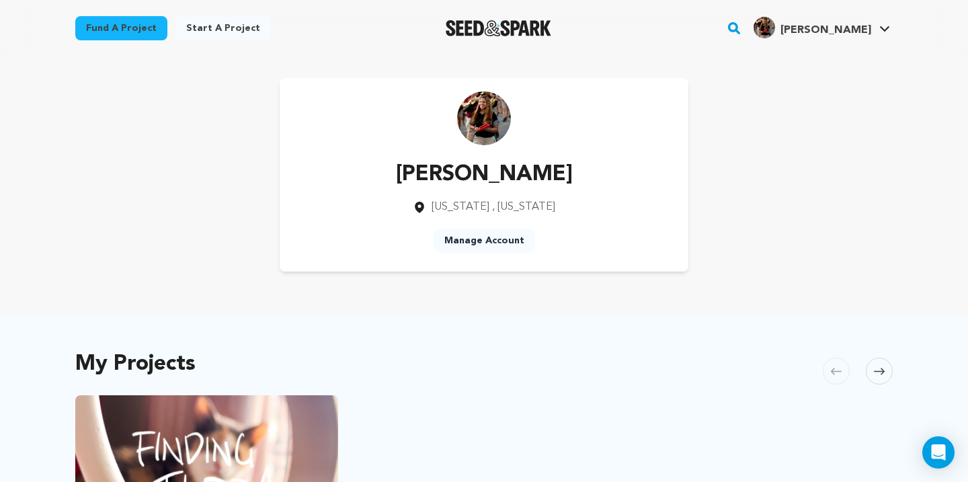
click at [488, 110] on img at bounding box center [484, 118] width 54 height 54
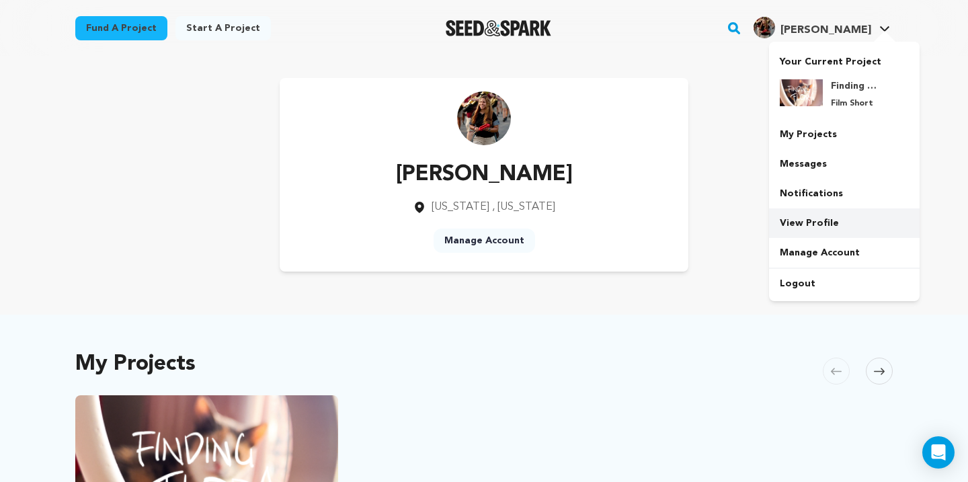
click at [805, 225] on link "View Profile" at bounding box center [844, 223] width 151 height 30
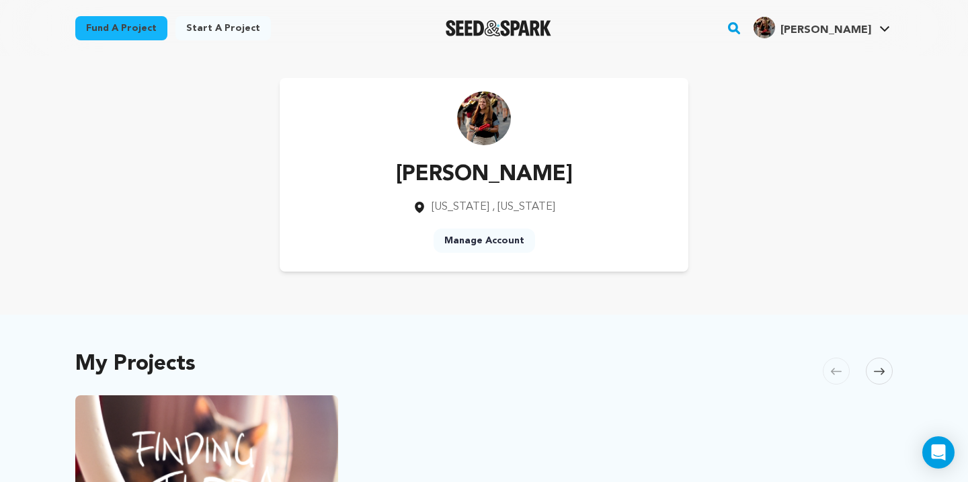
click at [502, 258] on div "Manage Account" at bounding box center [485, 244] width 102 height 30
click at [502, 247] on link "Manage Account" at bounding box center [485, 241] width 102 height 24
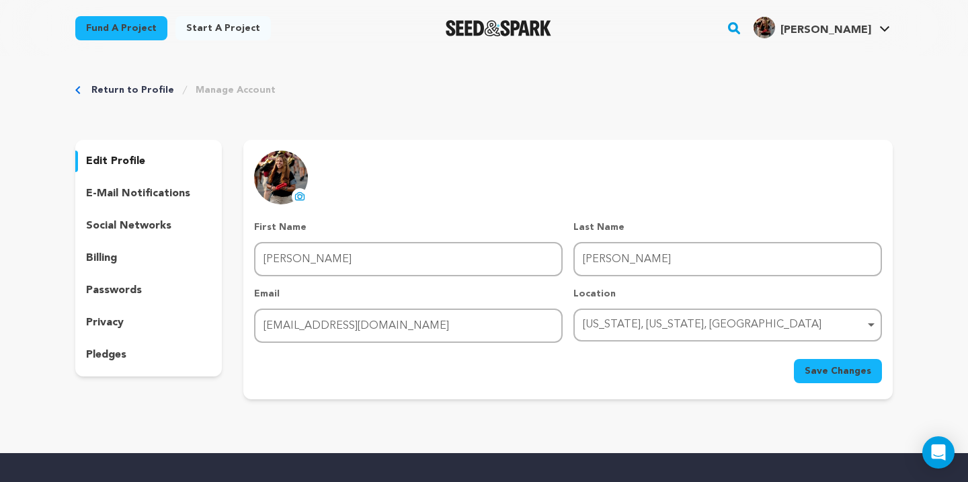
click at [287, 172] on img at bounding box center [281, 178] width 54 height 54
click at [300, 197] on icon at bounding box center [300, 196] width 11 height 11
click at [870, 375] on span "Save Changes" at bounding box center [838, 371] width 67 height 13
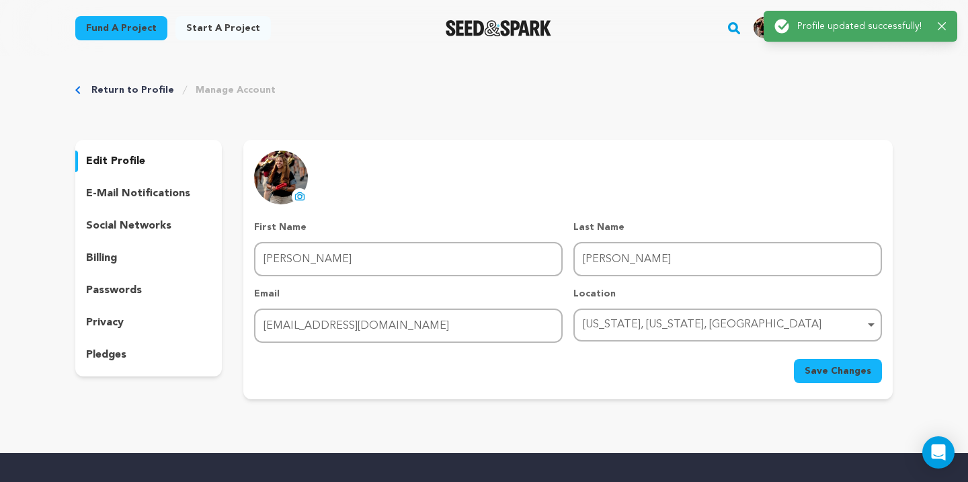
click at [611, 104] on div "Return to Profile Manage Account edit profile e-mail notifications social netwo…" at bounding box center [484, 243] width 861 height 375
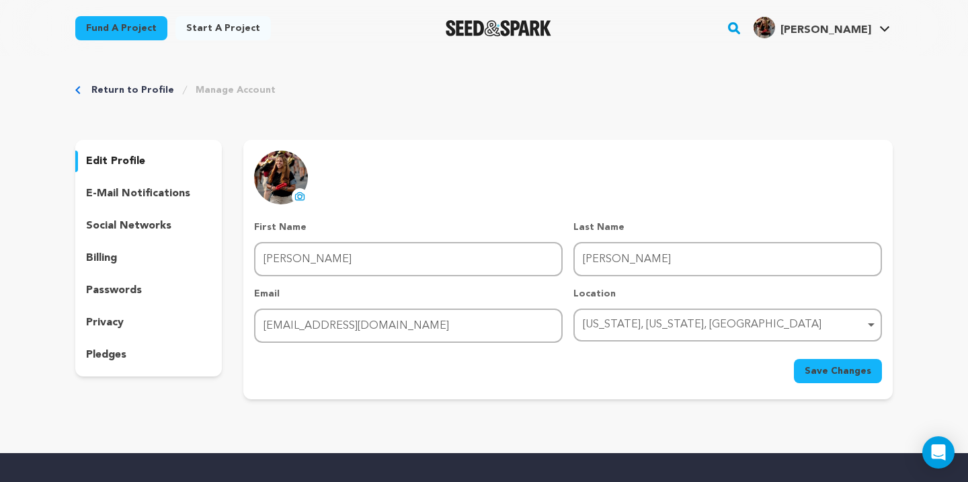
click at [285, 172] on img at bounding box center [281, 178] width 54 height 54
click at [302, 198] on icon at bounding box center [300, 196] width 11 height 11
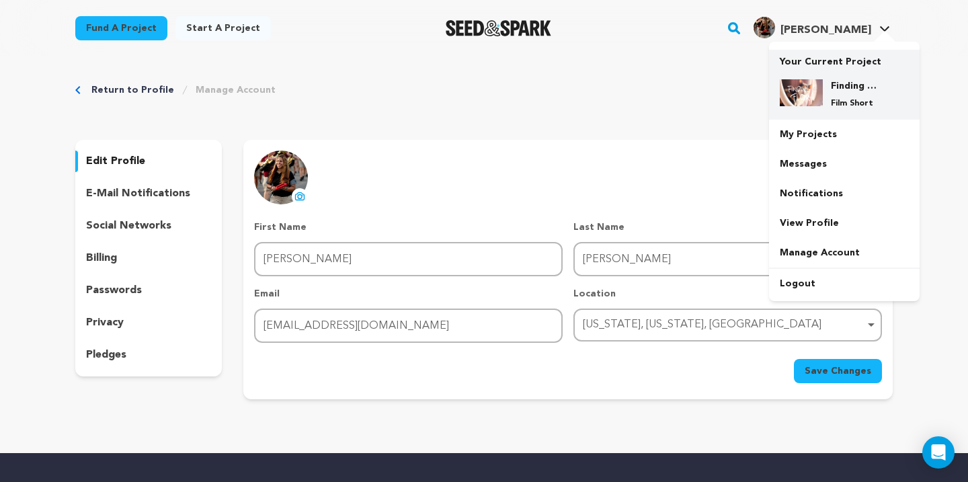
click at [850, 81] on h4 "Finding Flora" at bounding box center [855, 85] width 48 height 13
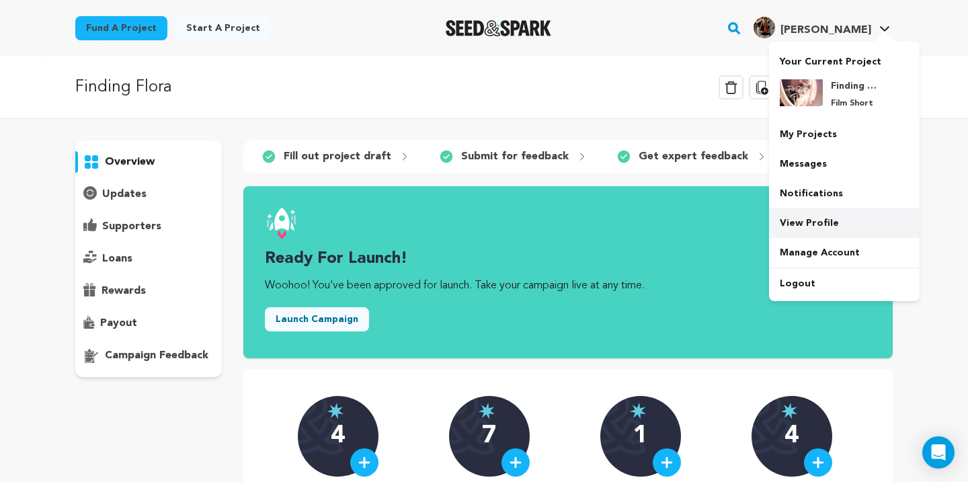
click at [822, 217] on link "View Profile" at bounding box center [844, 223] width 151 height 30
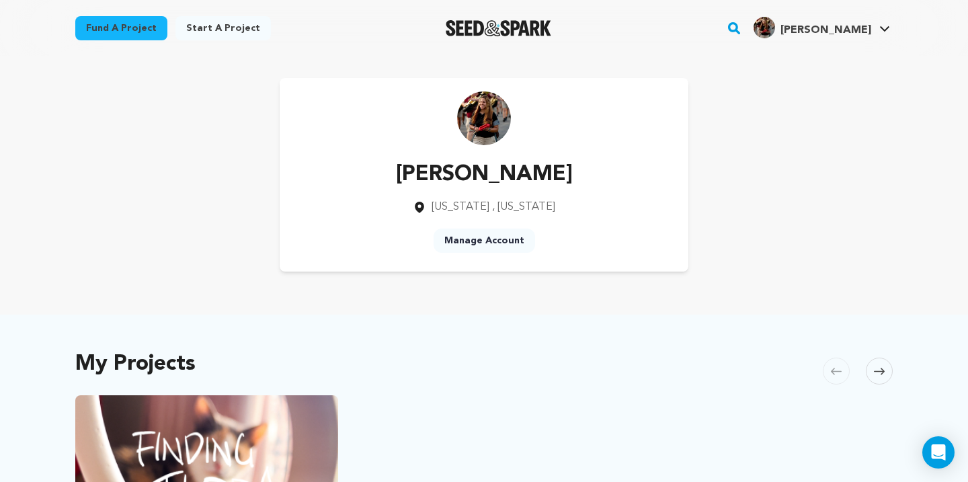
click at [504, 248] on link "Manage Account" at bounding box center [485, 241] width 102 height 24
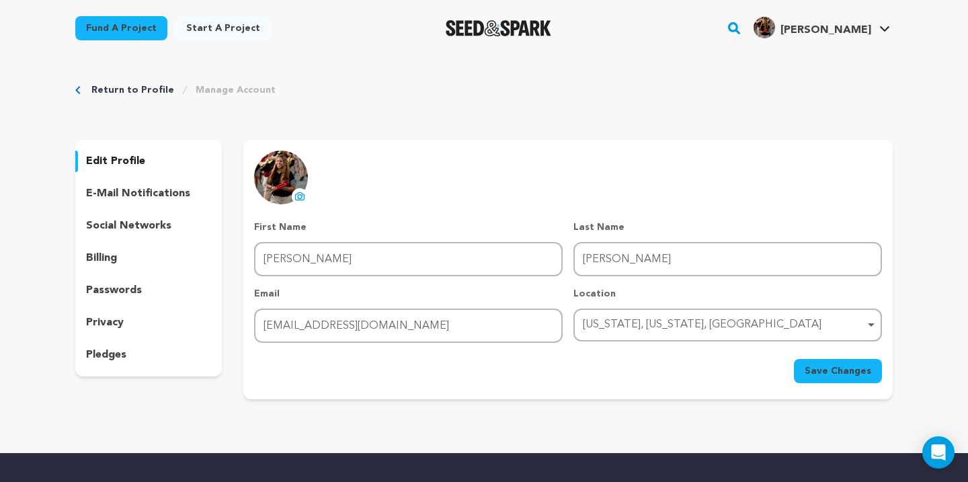
click at [285, 186] on img at bounding box center [281, 178] width 54 height 54
click at [303, 194] on icon at bounding box center [300, 196] width 11 height 11
click at [298, 195] on icon at bounding box center [300, 197] width 5 height 4
click at [874, 379] on button "Save Changes" at bounding box center [838, 371] width 88 height 24
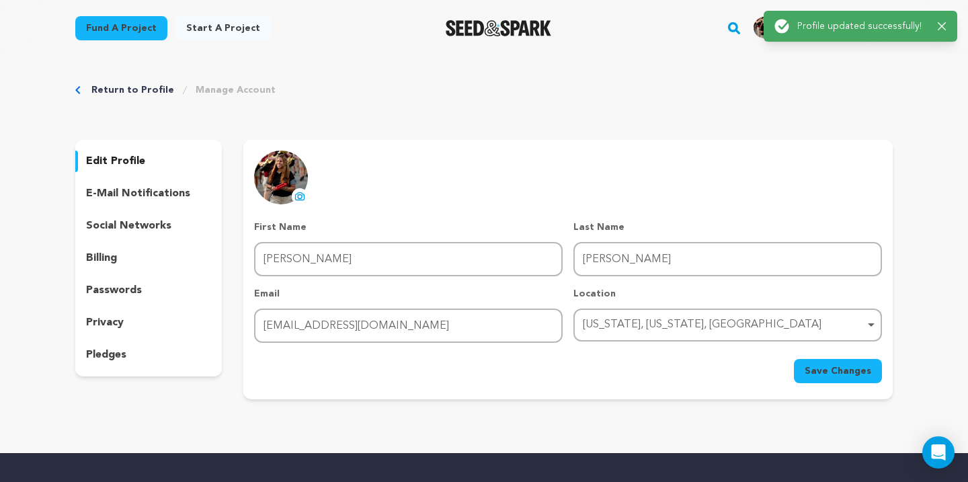
click at [159, 196] on p "e-mail notifications" at bounding box center [138, 194] width 104 height 16
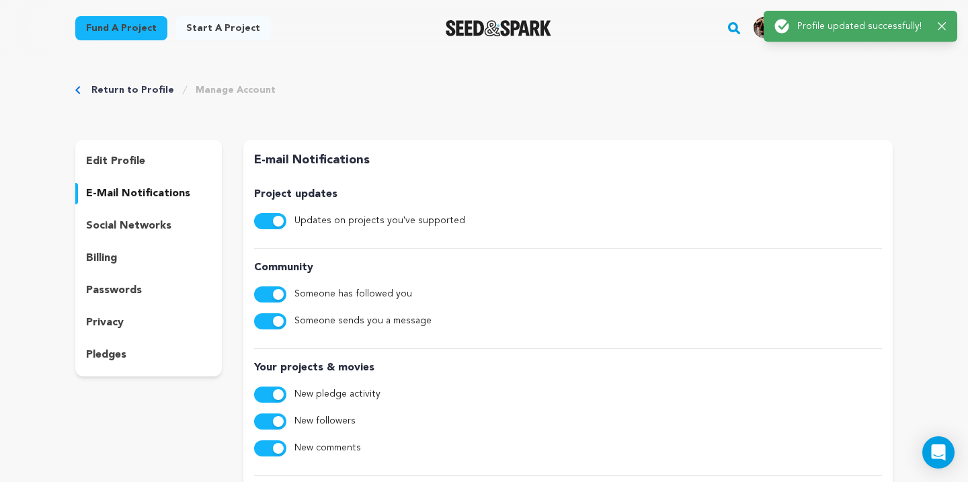
click at [150, 225] on p "social networks" at bounding box center [128, 226] width 85 height 16
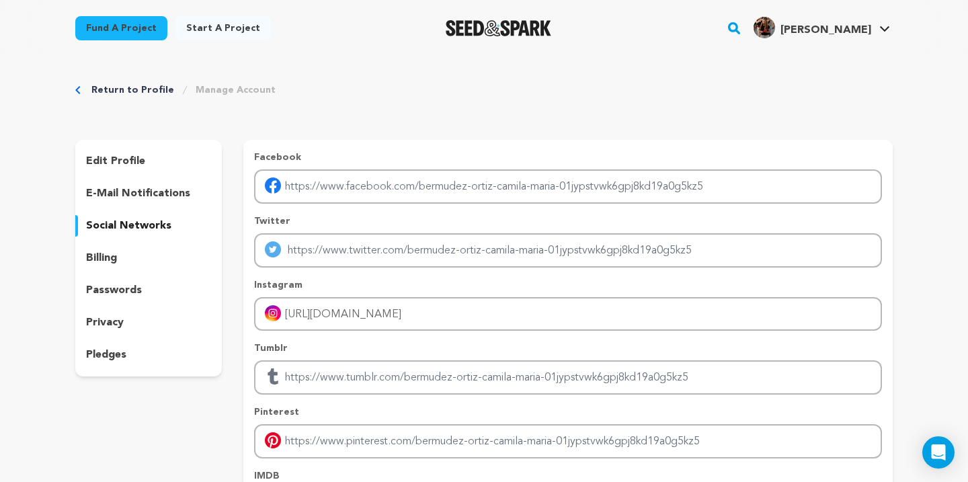
scroll to position [1, 0]
click at [127, 155] on p "edit profile" at bounding box center [115, 161] width 59 height 16
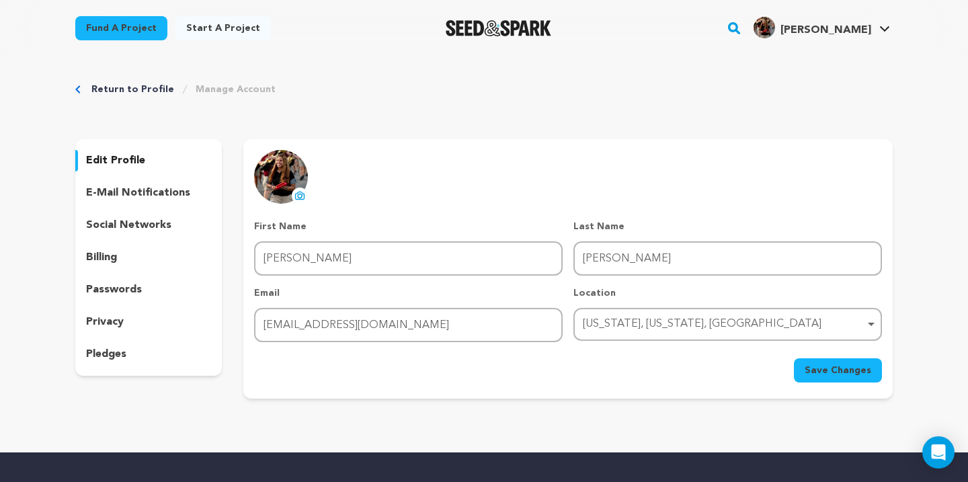
click at [839, 29] on span "[PERSON_NAME]" at bounding box center [826, 30] width 91 height 11
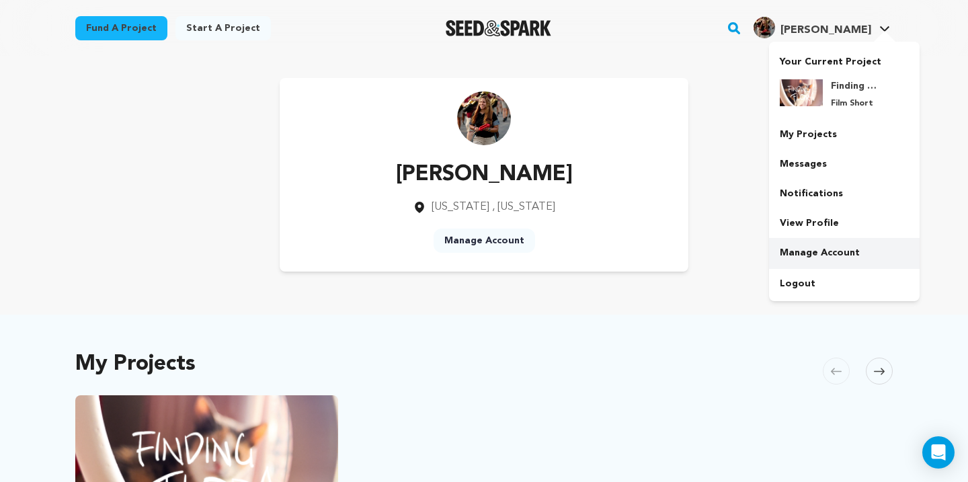
click at [829, 241] on link "Manage Account" at bounding box center [844, 253] width 151 height 30
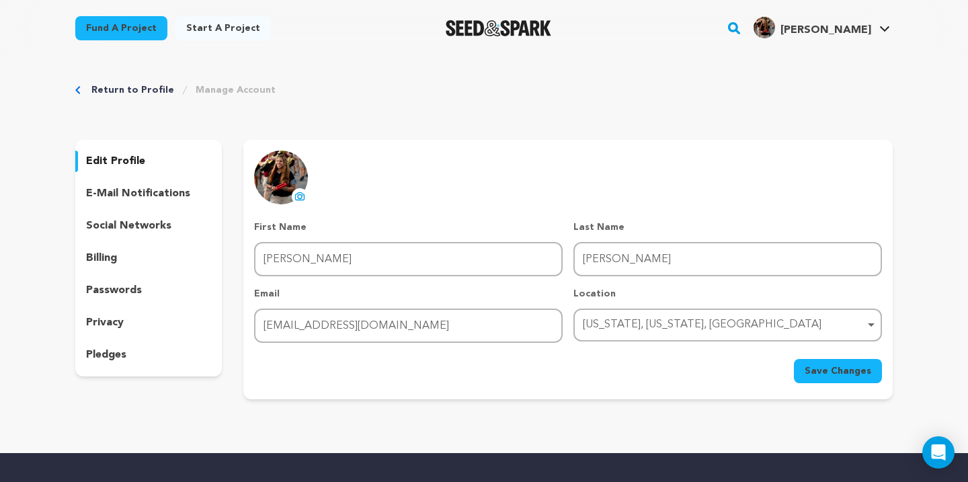
click at [287, 192] on img at bounding box center [281, 178] width 54 height 54
click at [300, 195] on icon at bounding box center [300, 197] width 5 height 4
click at [167, 194] on p "e-mail notifications" at bounding box center [138, 194] width 104 height 16
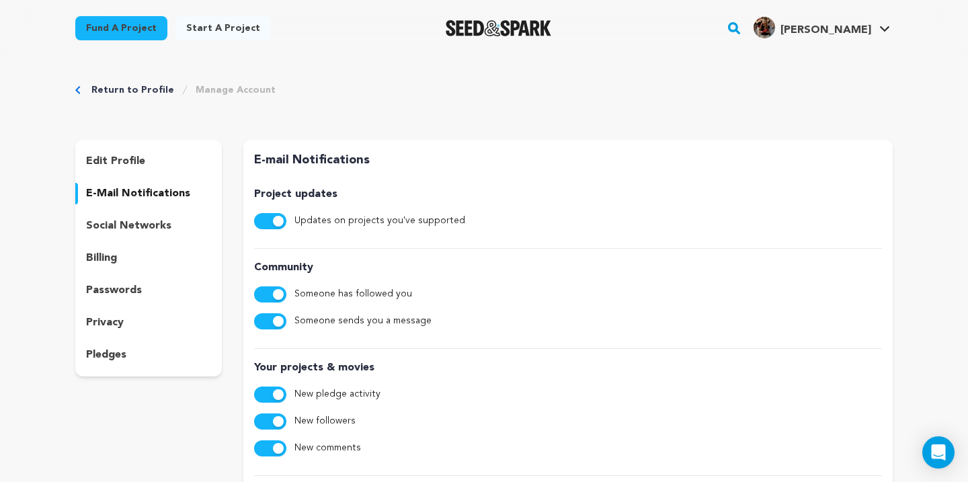
click at [159, 223] on p "social networks" at bounding box center [128, 226] width 85 height 16
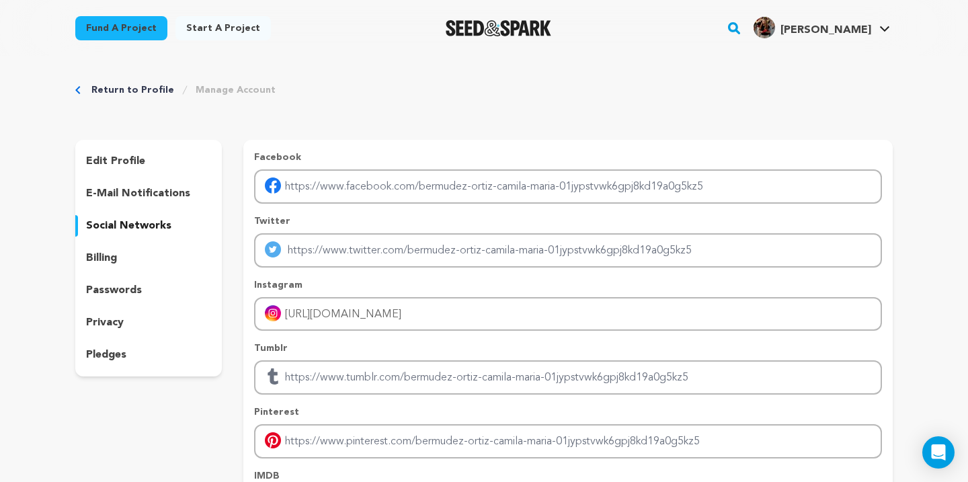
click at [139, 162] on p "edit profile" at bounding box center [115, 161] width 59 height 16
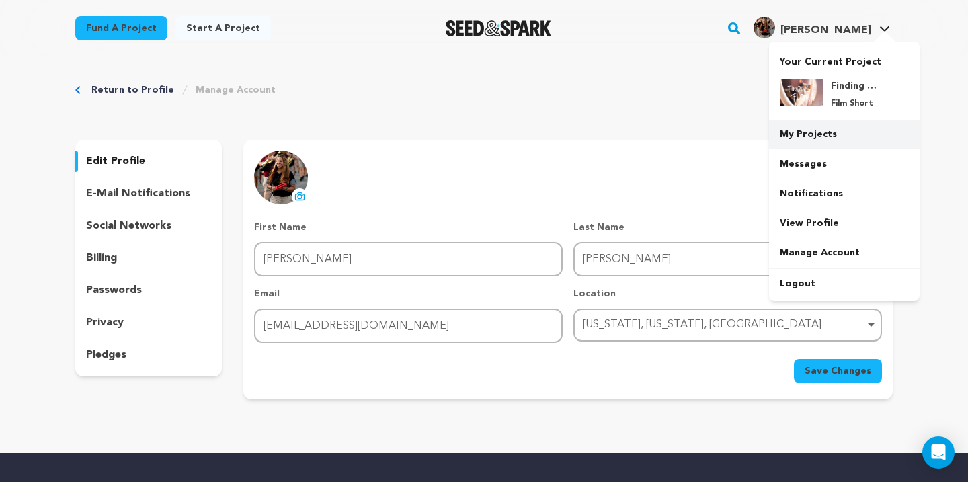
click at [814, 141] on link "My Projects" at bounding box center [844, 135] width 151 height 30
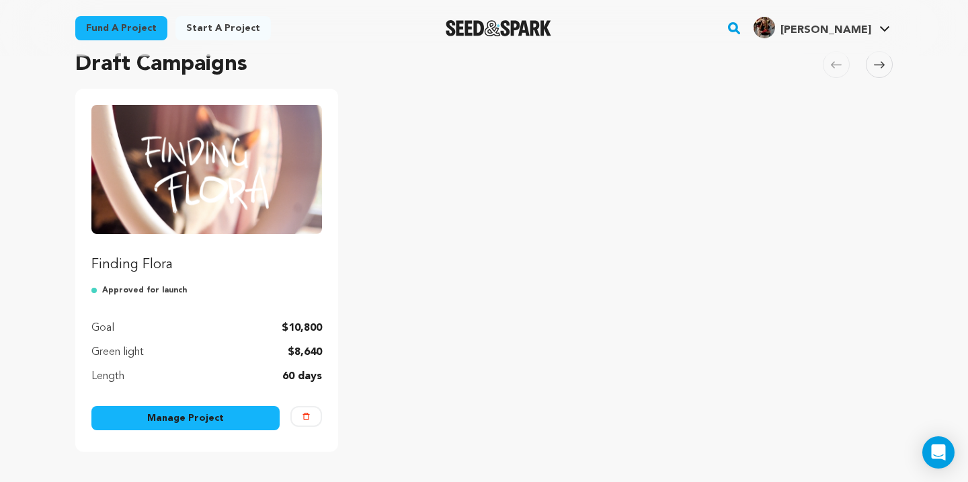
scroll to position [116, 0]
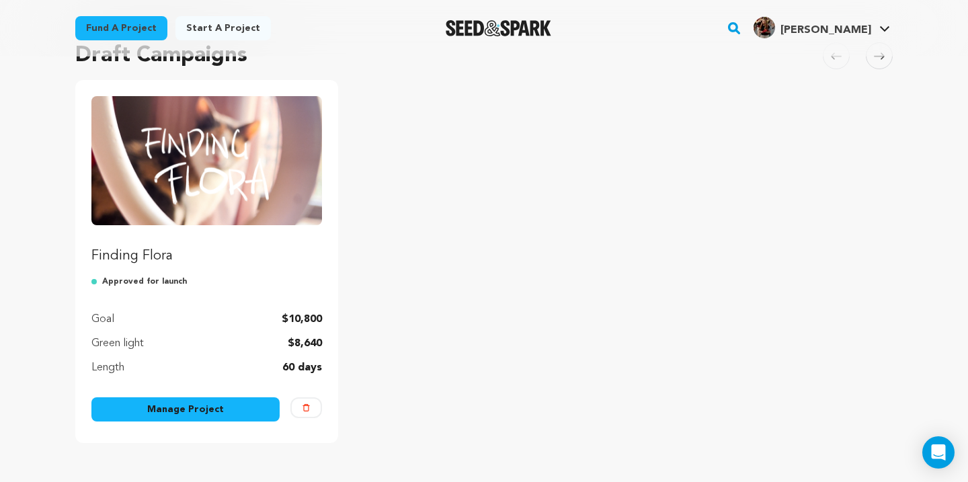
click at [315, 208] on img "Fund Finding Flora" at bounding box center [206, 160] width 231 height 129
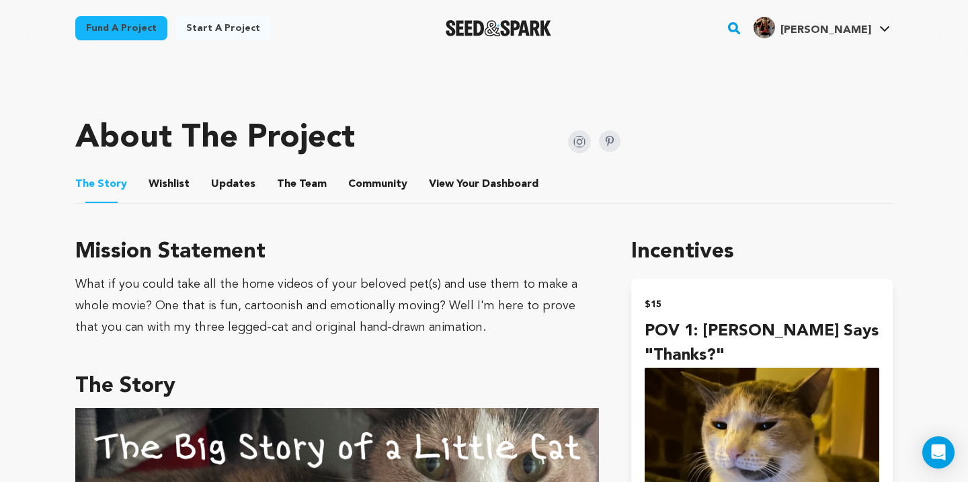
scroll to position [528, 0]
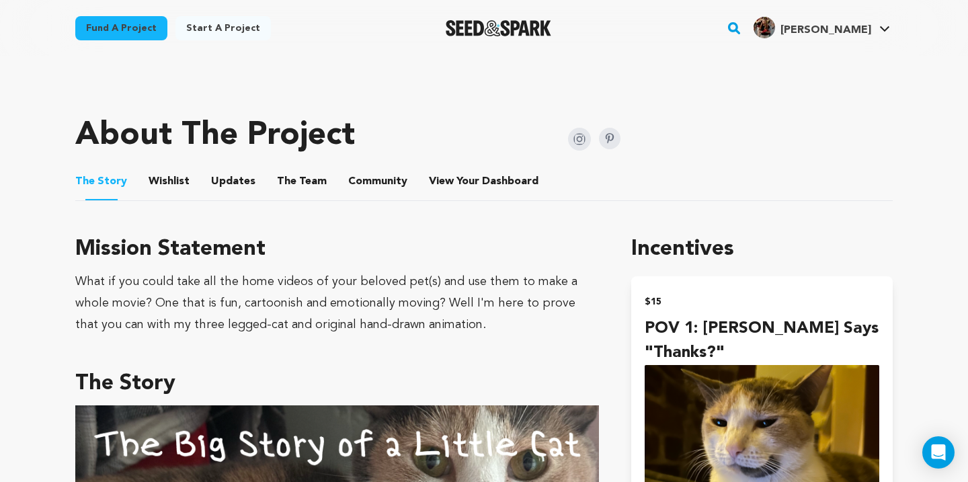
click at [291, 182] on button "The Team" at bounding box center [302, 184] width 32 height 32
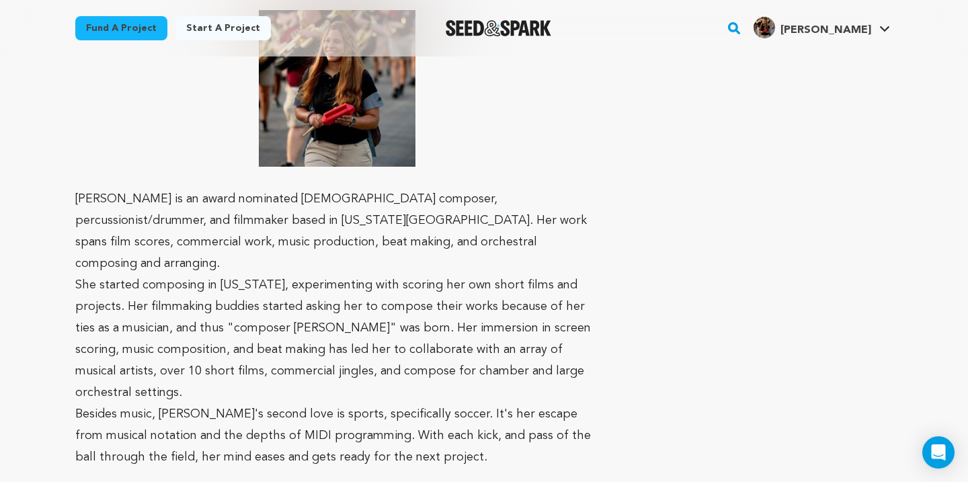
scroll to position [1822, 0]
click at [821, 46] on div "Fund a project Start a project Search" at bounding box center [484, 28] width 861 height 56
click at [831, 30] on span "[PERSON_NAME]" at bounding box center [826, 30] width 91 height 11
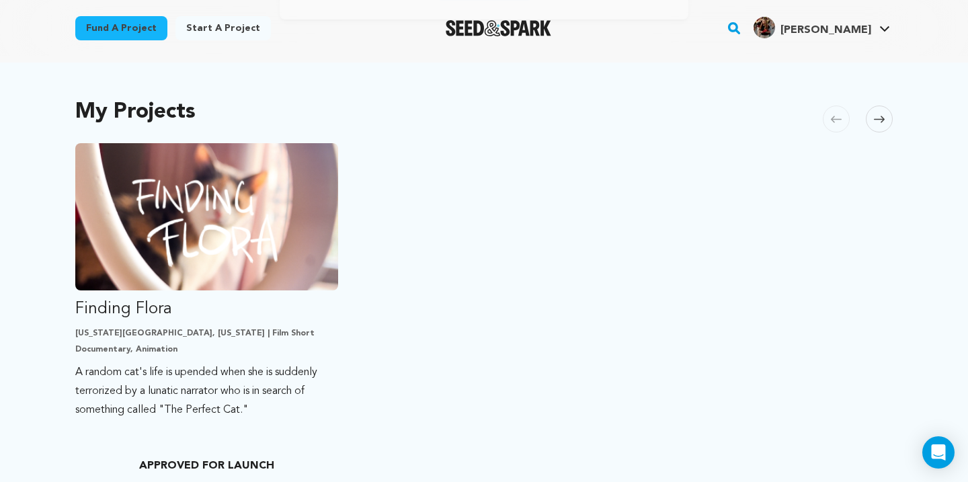
scroll to position [277, 0]
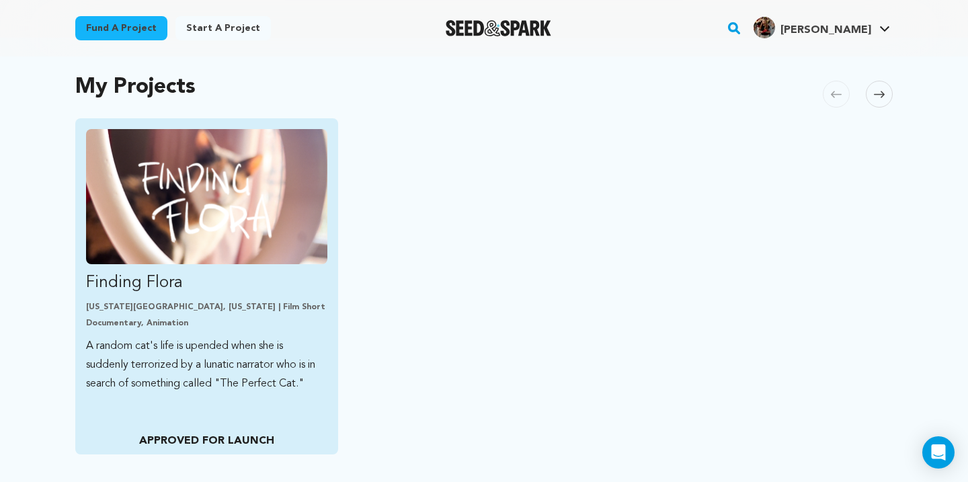
click at [215, 257] on img "Fund Finding Flora" at bounding box center [206, 196] width 241 height 135
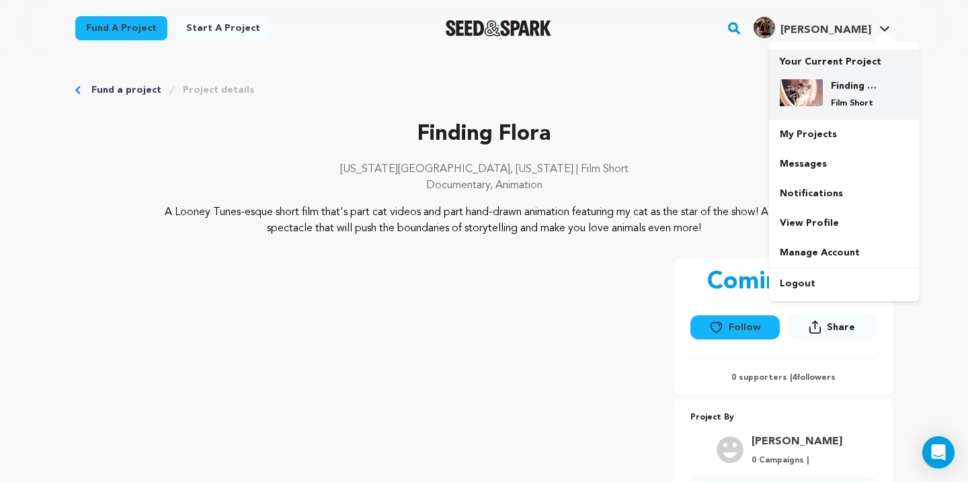
click at [847, 82] on h4 "Finding Flora" at bounding box center [855, 85] width 48 height 13
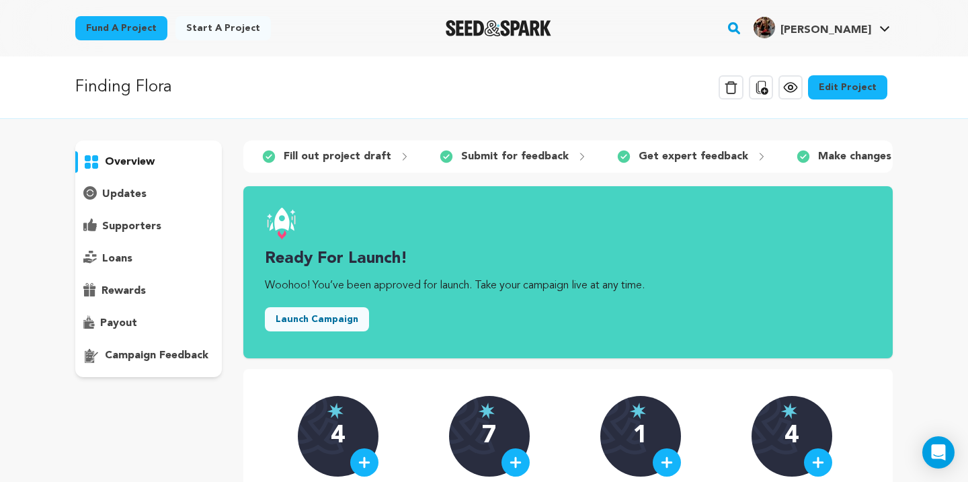
click at [427, 436] on div "4 Team Members 7 Incentives 1 Pitch Video 4 Followers" at bounding box center [568, 451] width 541 height 110
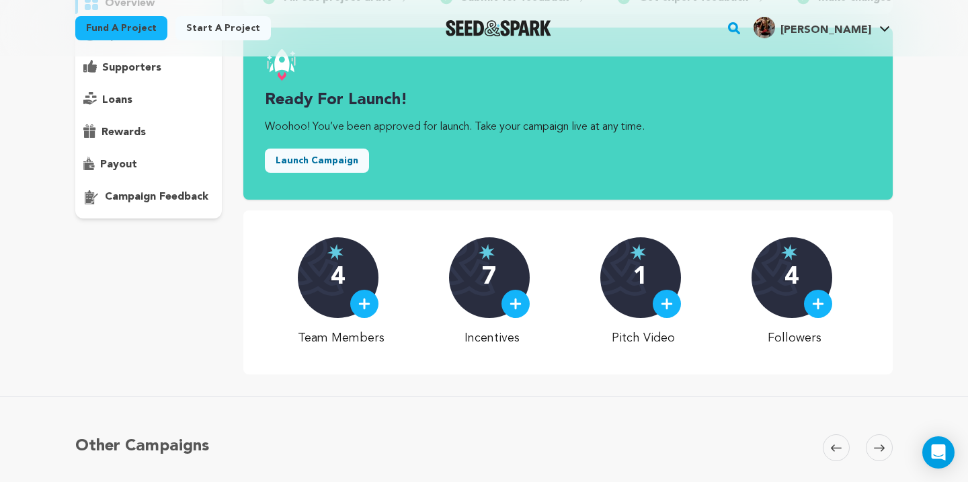
scroll to position [159, 0]
click at [371, 301] on img at bounding box center [364, 303] width 12 height 12
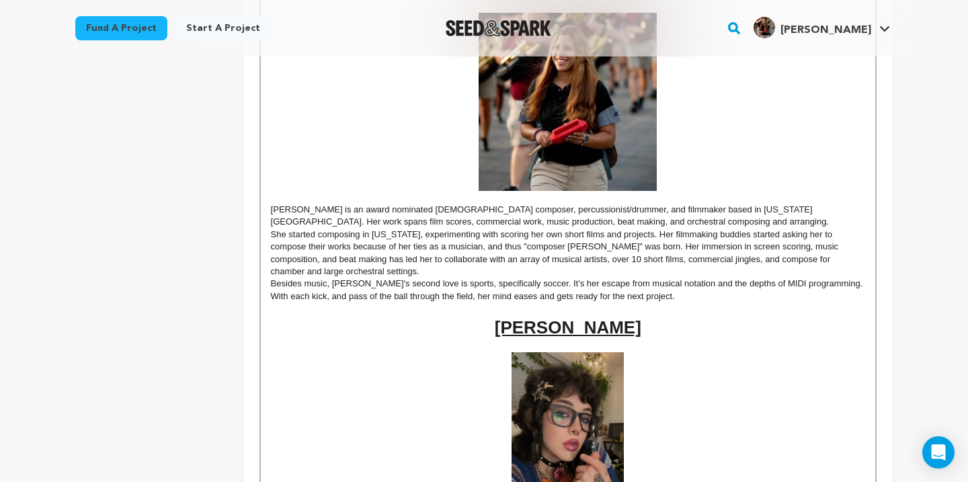
scroll to position [1357, 0]
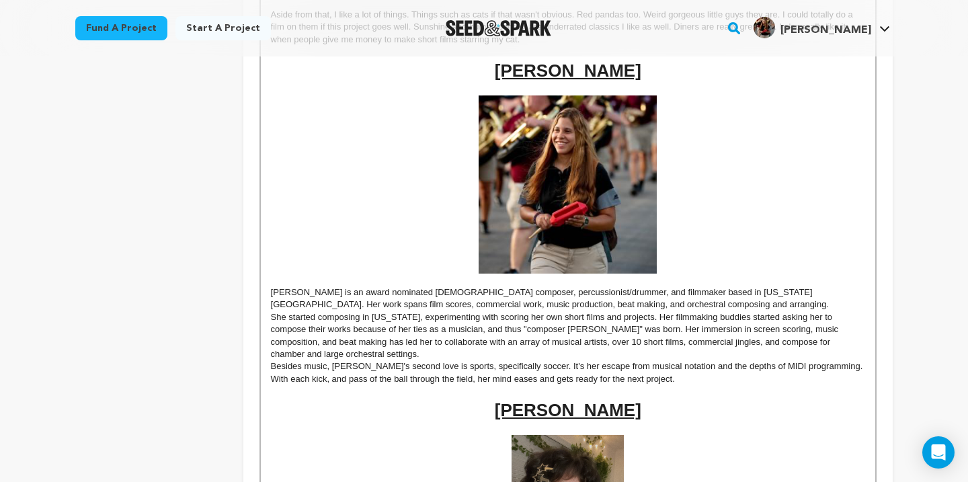
click at [564, 198] on img at bounding box center [568, 184] width 178 height 178
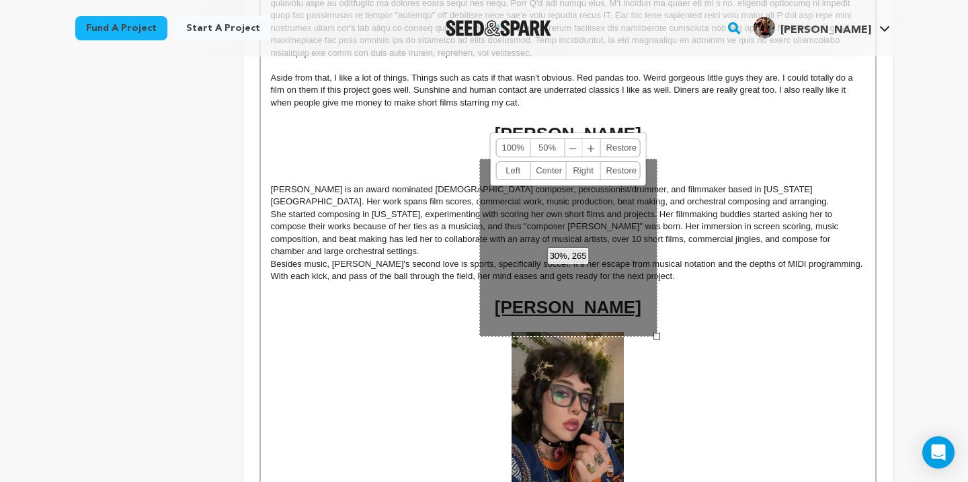
scroll to position [1295, 0]
click at [627, 143] on link "Restore" at bounding box center [619, 146] width 36 height 17
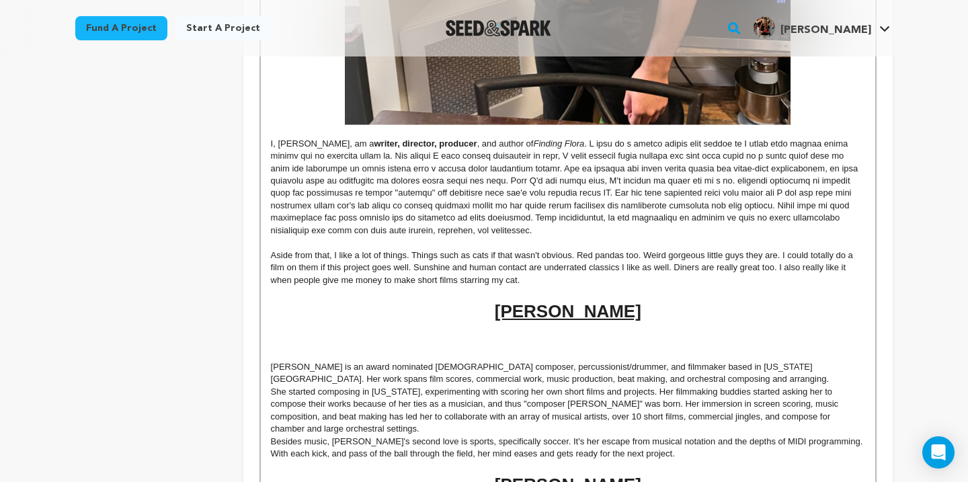
scroll to position [1117, 0]
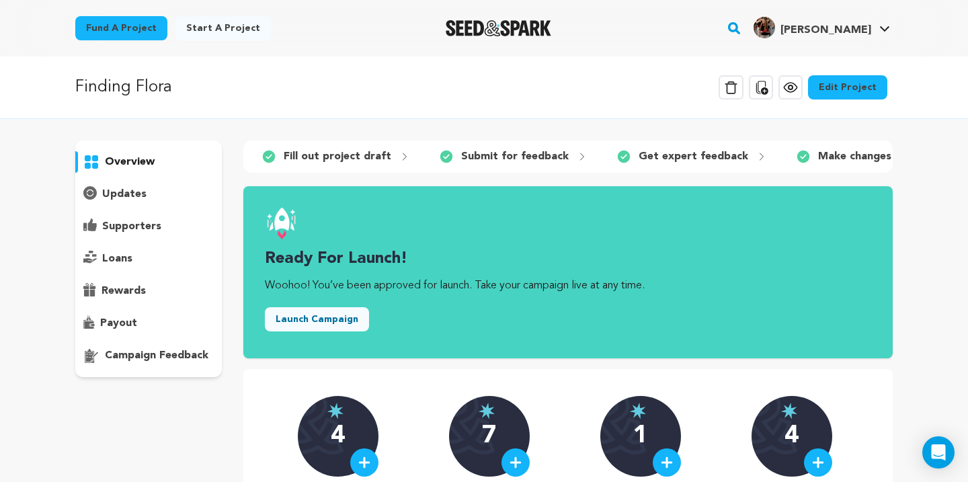
scroll to position [159, 0]
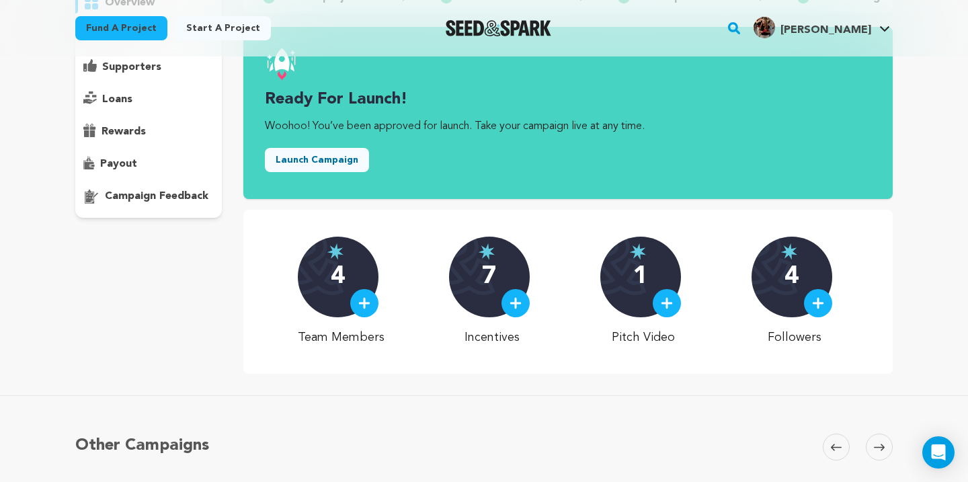
click at [319, 297] on div "4" at bounding box center [338, 277] width 81 height 81
click at [361, 300] on div at bounding box center [364, 303] width 28 height 28
